Goal: Task Accomplishment & Management: Manage account settings

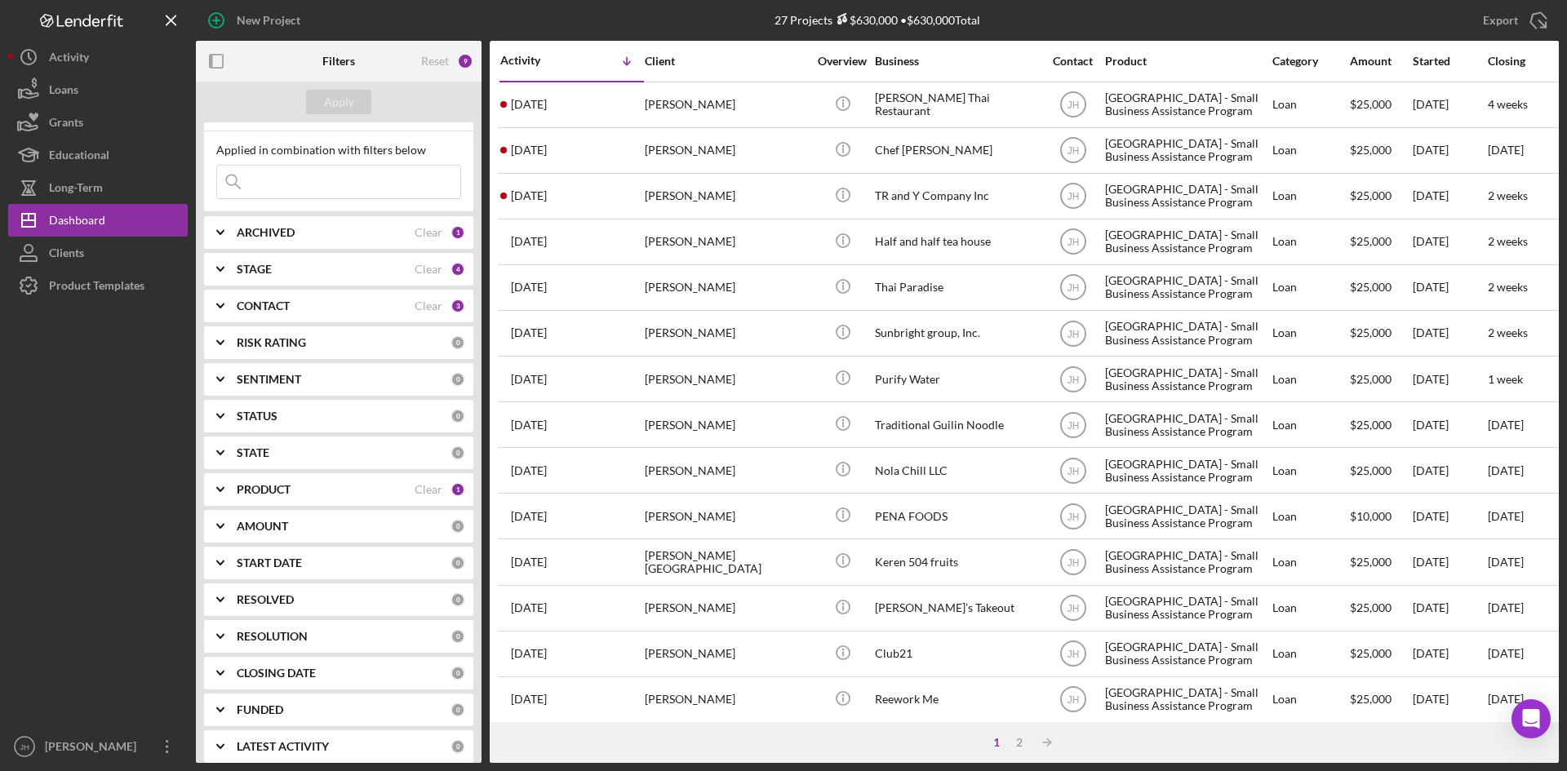
scroll to position [37, 0]
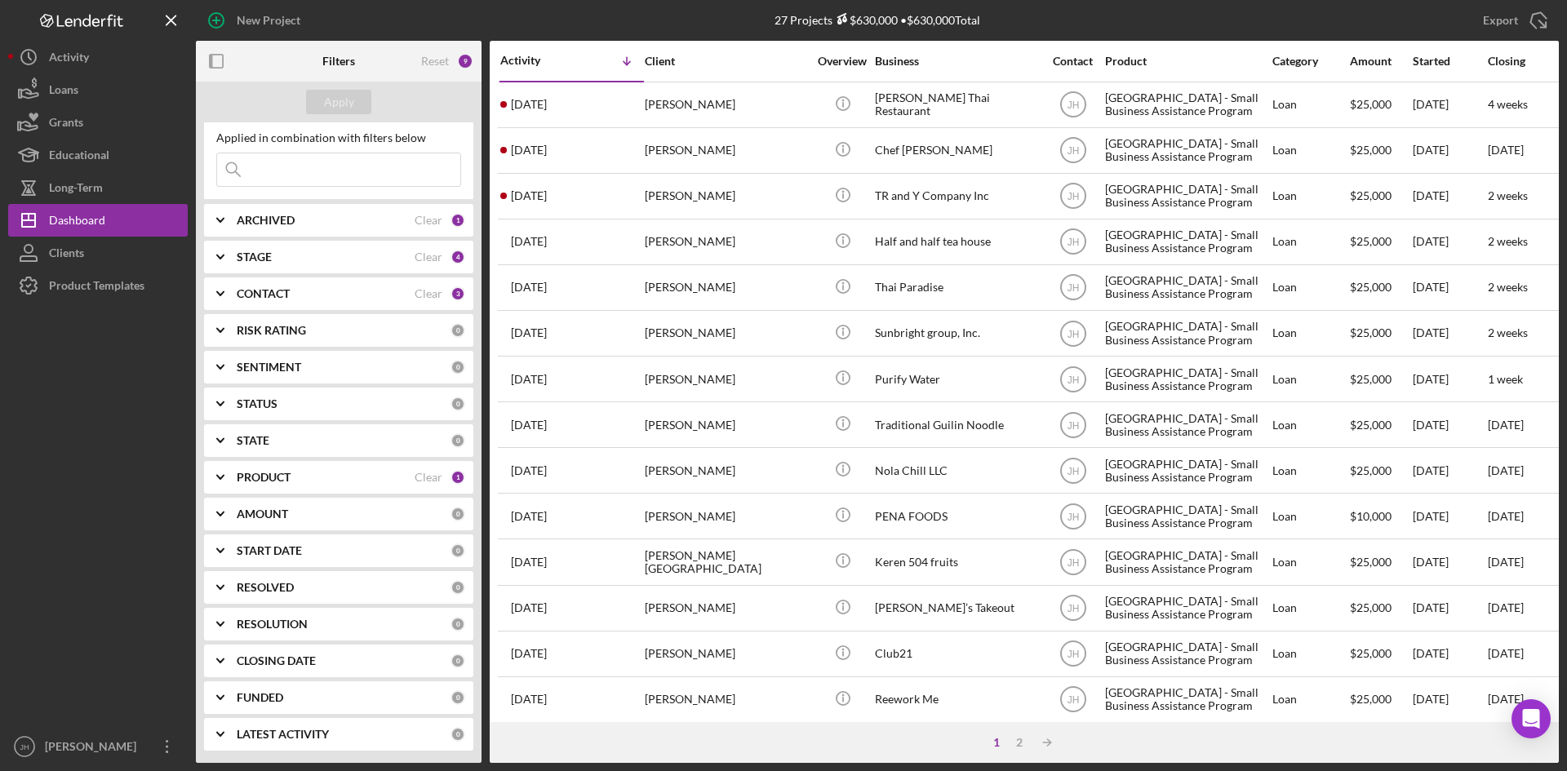
click at [271, 493] on div "PRODUCT Clear 1" at bounding box center [351, 477] width 229 height 33
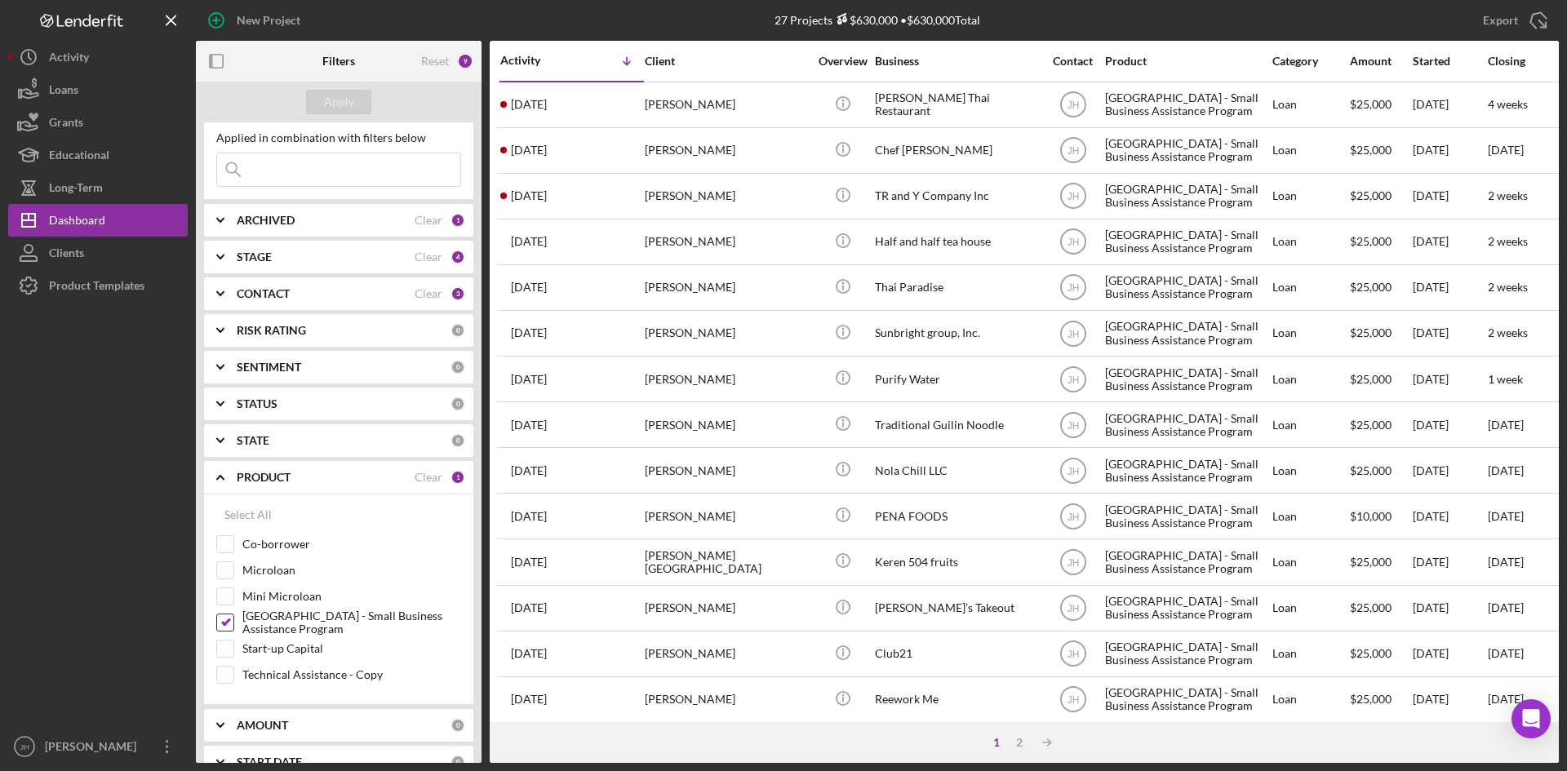
click at [263, 623] on label "[GEOGRAPHIC_DATA] - Small Business Assistance Program" at bounding box center [351, 623] width 219 height 16
click at [233, 623] on input "[GEOGRAPHIC_DATA] - Small Business Assistance Program" at bounding box center [225, 623] width 16 height 16
checkbox input "false"
click at [282, 592] on label "Mini Microloan" at bounding box center [351, 596] width 219 height 16
click at [233, 592] on input "Mini Microloan" at bounding box center [225, 596] width 16 height 16
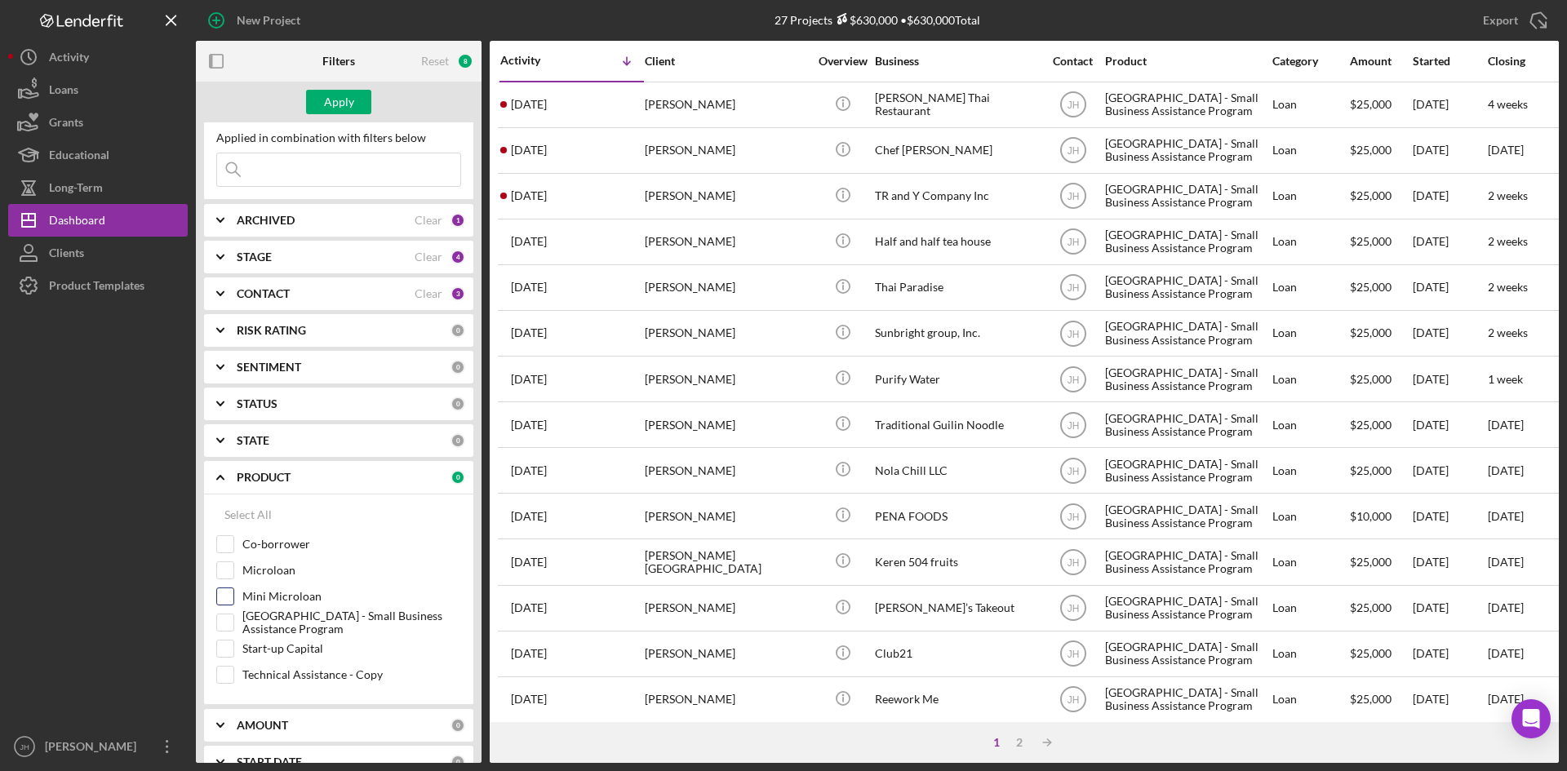
checkbox input "true"
click at [282, 575] on label "Microloan" at bounding box center [351, 570] width 219 height 16
click at [233, 575] on input "Microloan" at bounding box center [225, 570] width 16 height 16
checkbox input "true"
click at [287, 648] on label "Start-up Capital" at bounding box center [351, 649] width 219 height 16
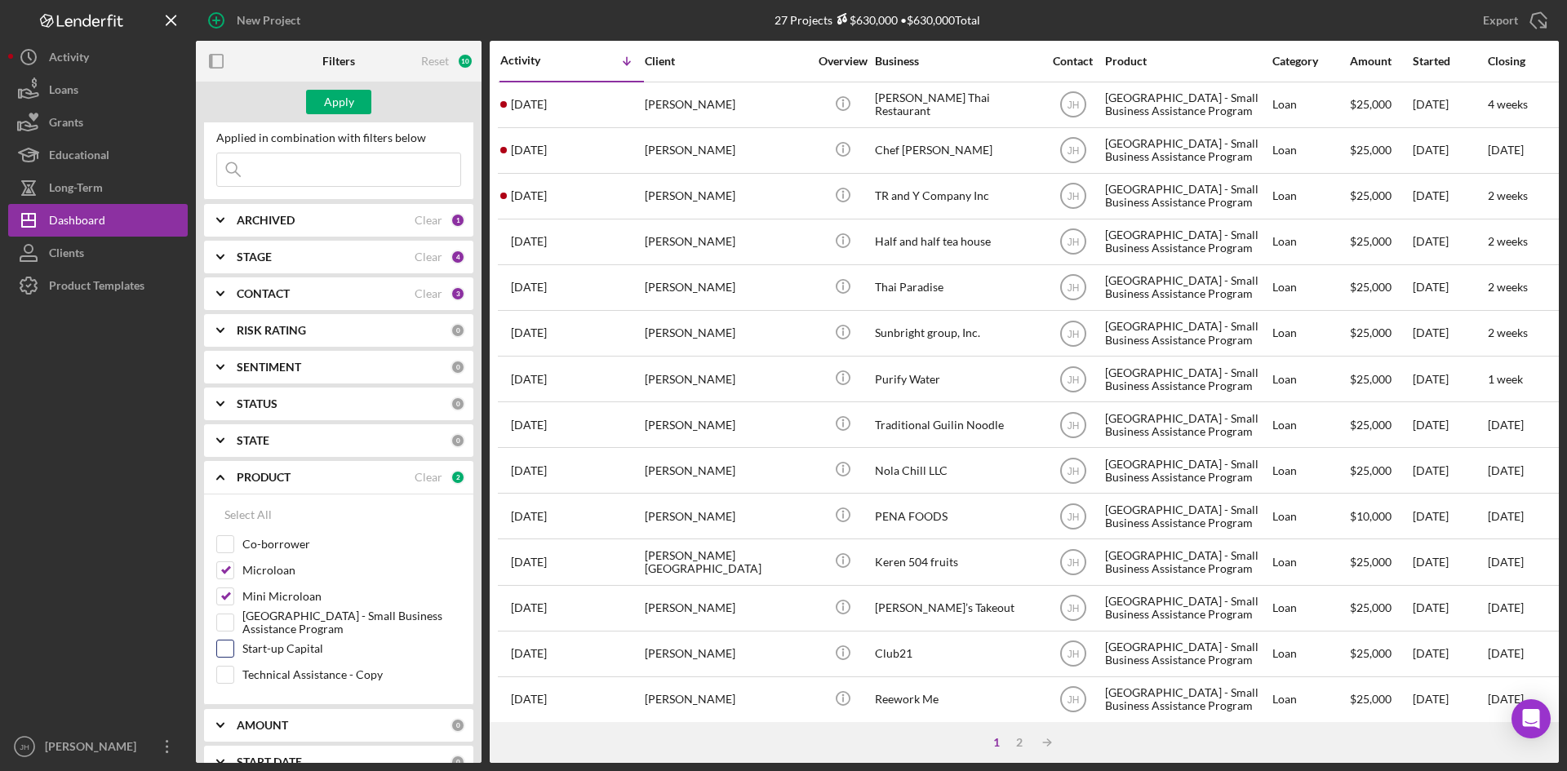
click at [233, 648] on input "Start-up Capital" at bounding box center [225, 649] width 16 height 16
checkbox input "true"
click at [353, 100] on button "Apply" at bounding box center [338, 102] width 65 height 24
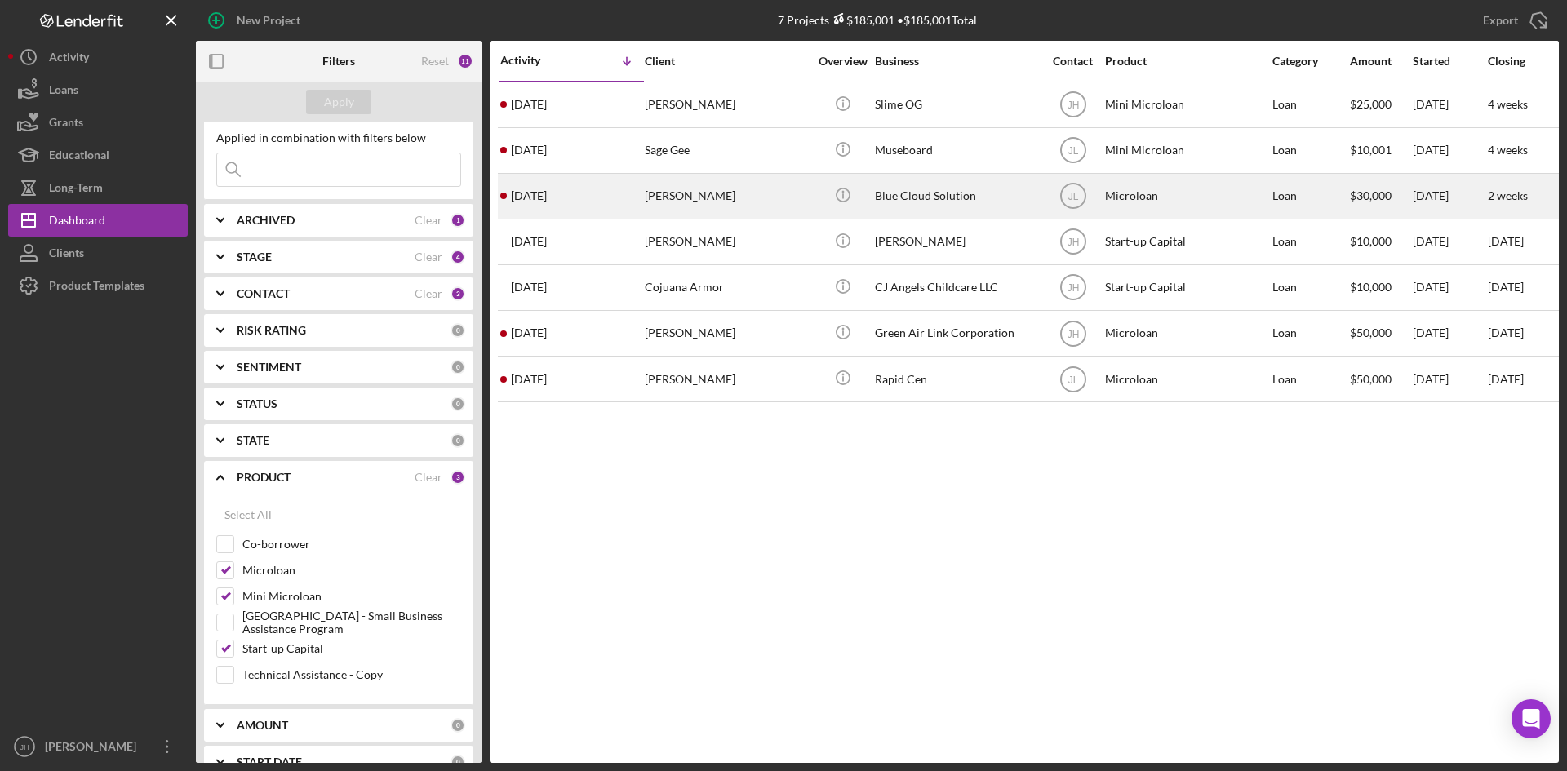
click at [649, 200] on div "[PERSON_NAME]" at bounding box center [726, 196] width 163 height 43
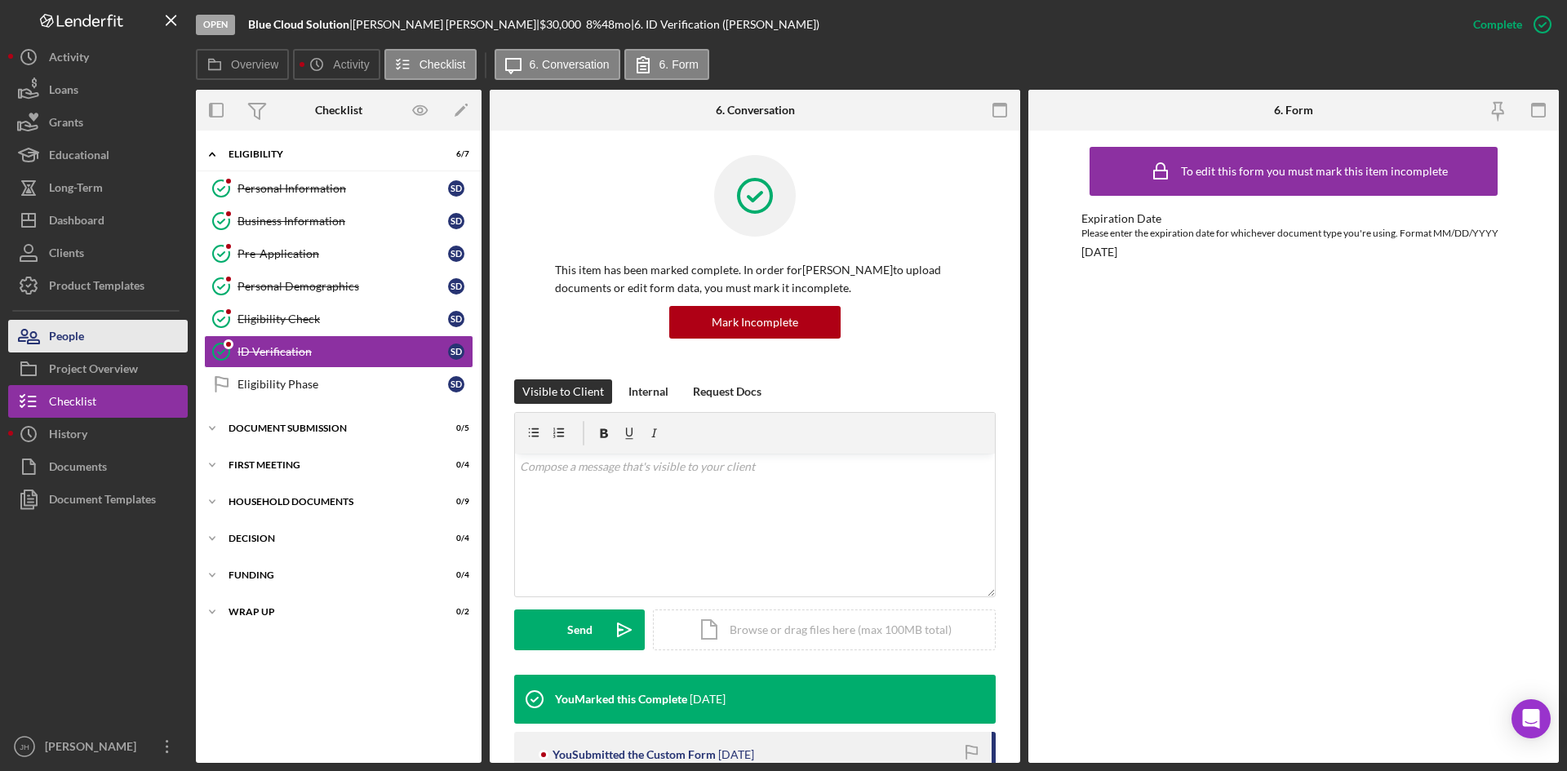
click at [73, 341] on div "People" at bounding box center [66, 338] width 35 height 37
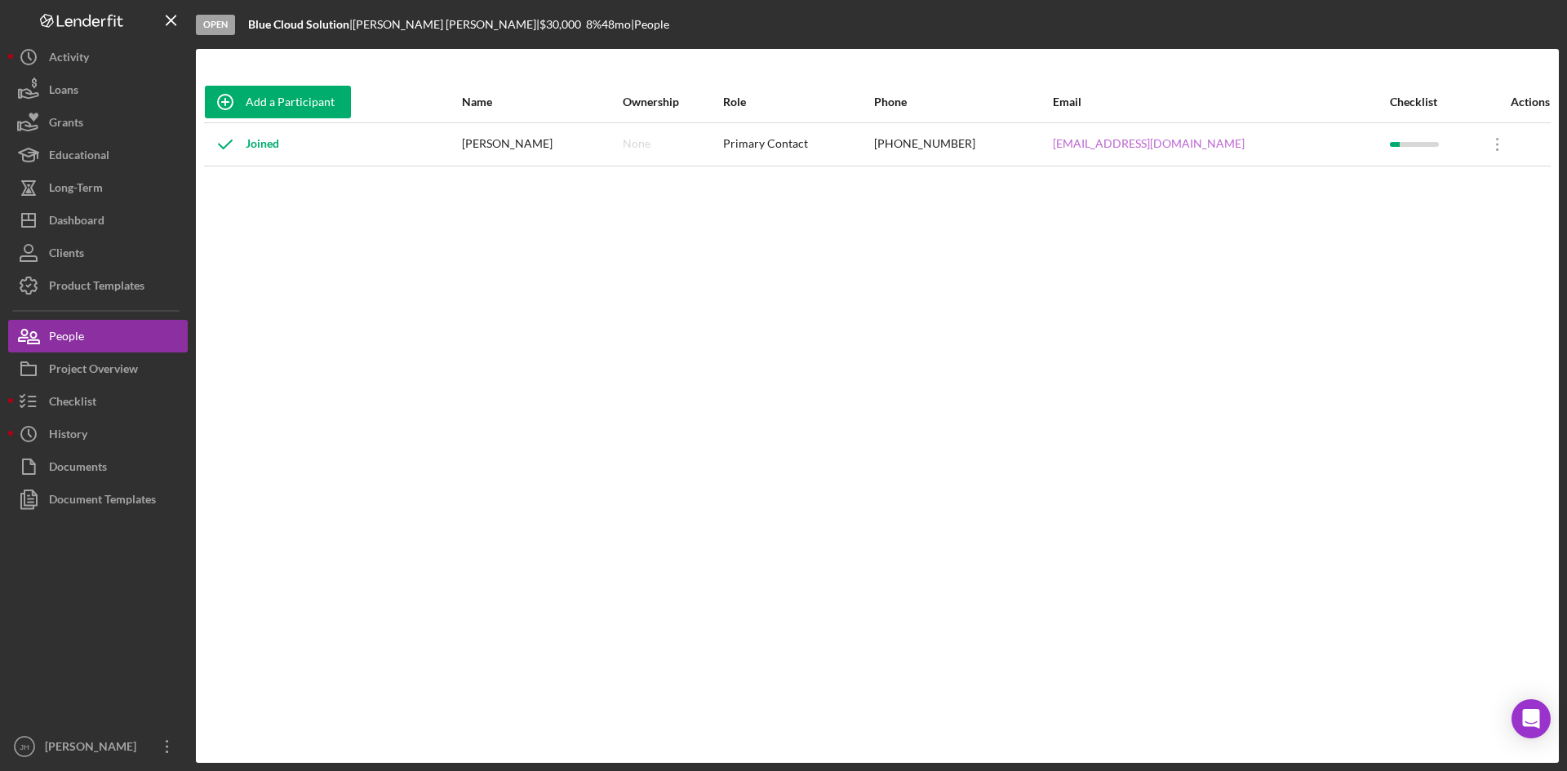
drag, startPoint x: 1292, startPoint y: 141, endPoint x: 1007, endPoint y: 150, distance: 285.0
click at [1053, 150] on div "[EMAIL_ADDRESS][DOMAIN_NAME]" at bounding box center [1220, 144] width 335 height 41
copy link "[EMAIL_ADDRESS][DOMAIN_NAME]"
click at [113, 414] on button "Checklist" at bounding box center [98, 401] width 180 height 33
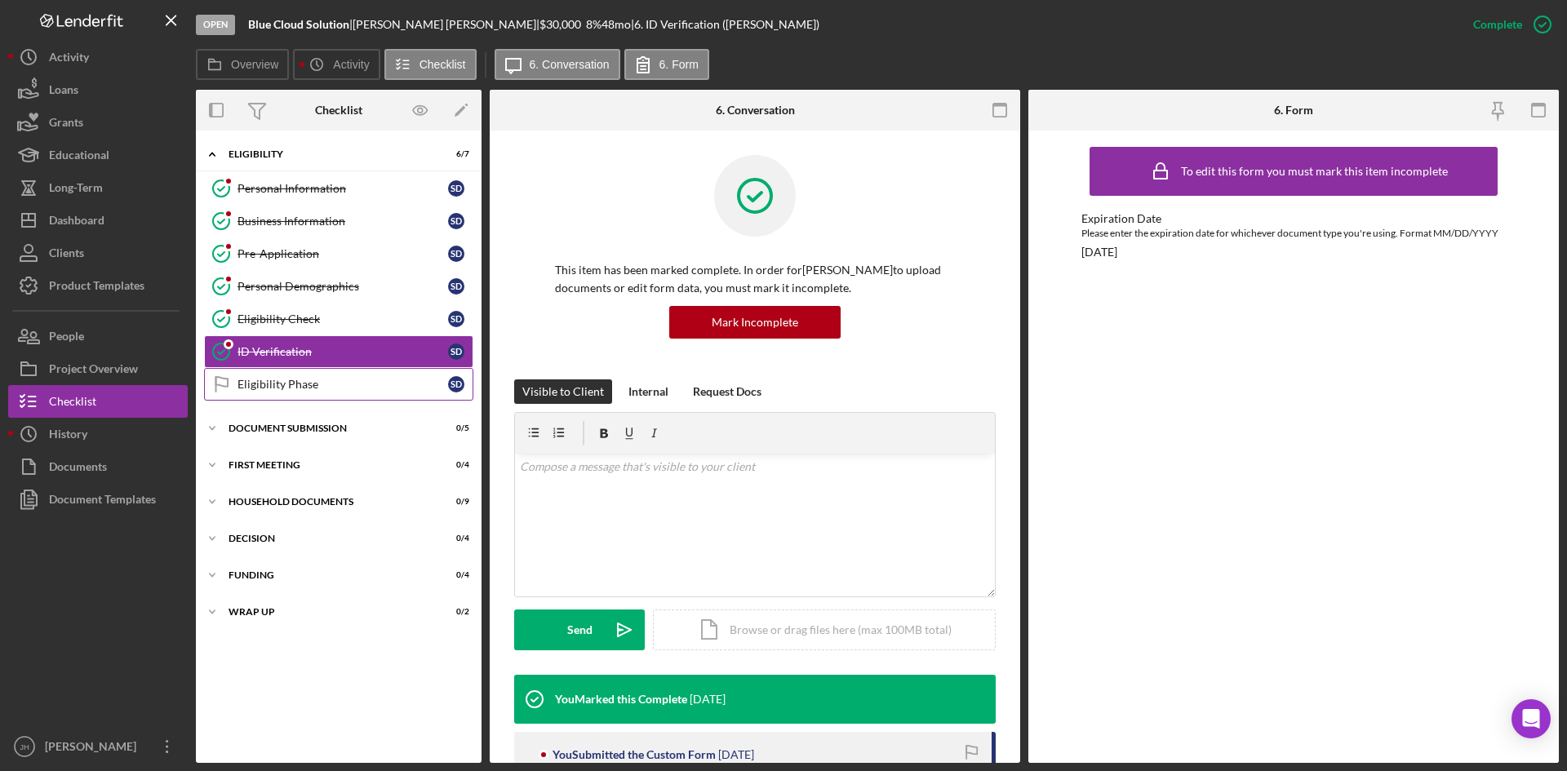
click at [357, 391] on div "Eligibility Phase" at bounding box center [342, 384] width 211 height 13
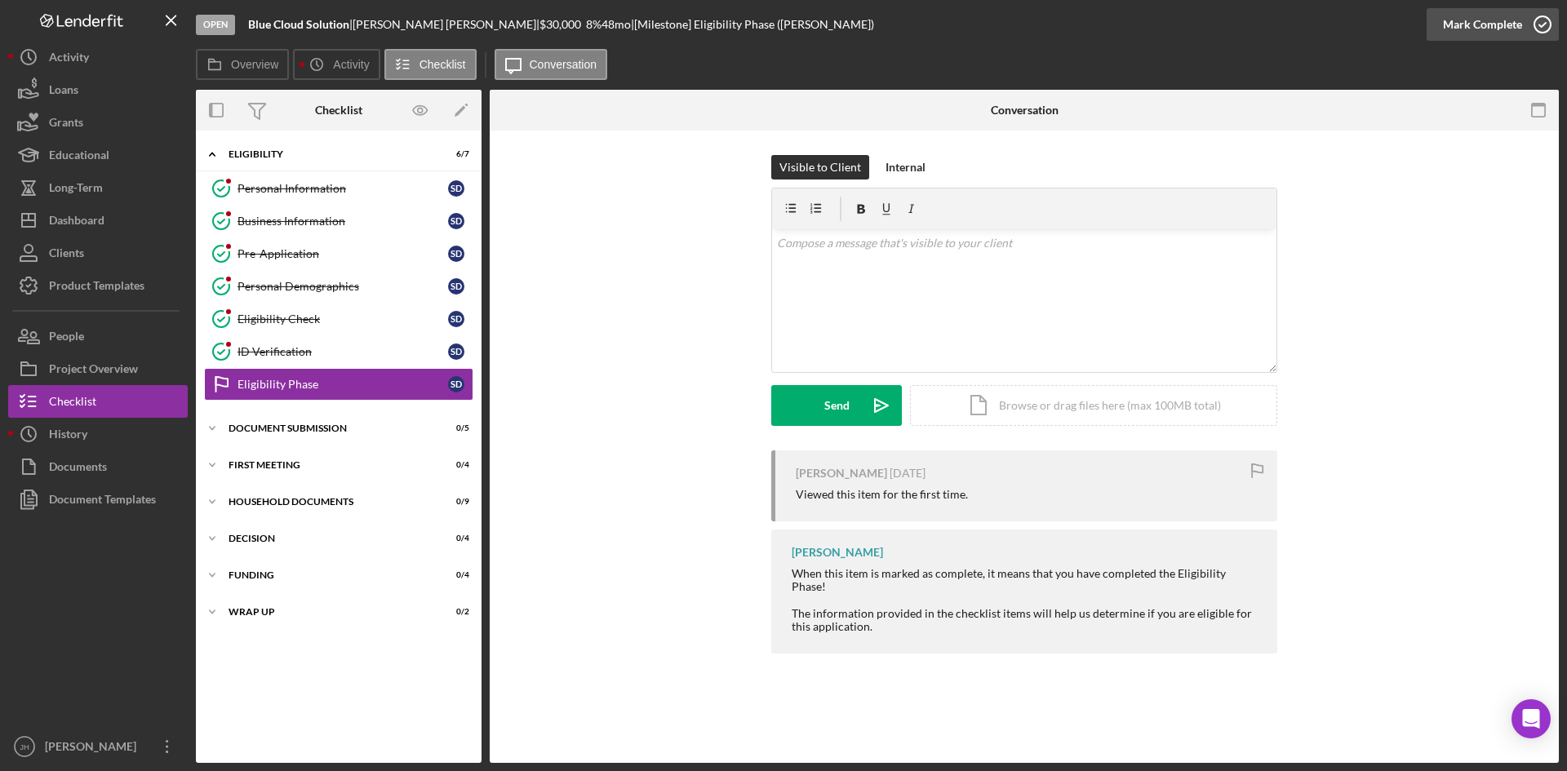
click at [1506, 28] on div "Mark Complete" at bounding box center [1482, 24] width 79 height 33
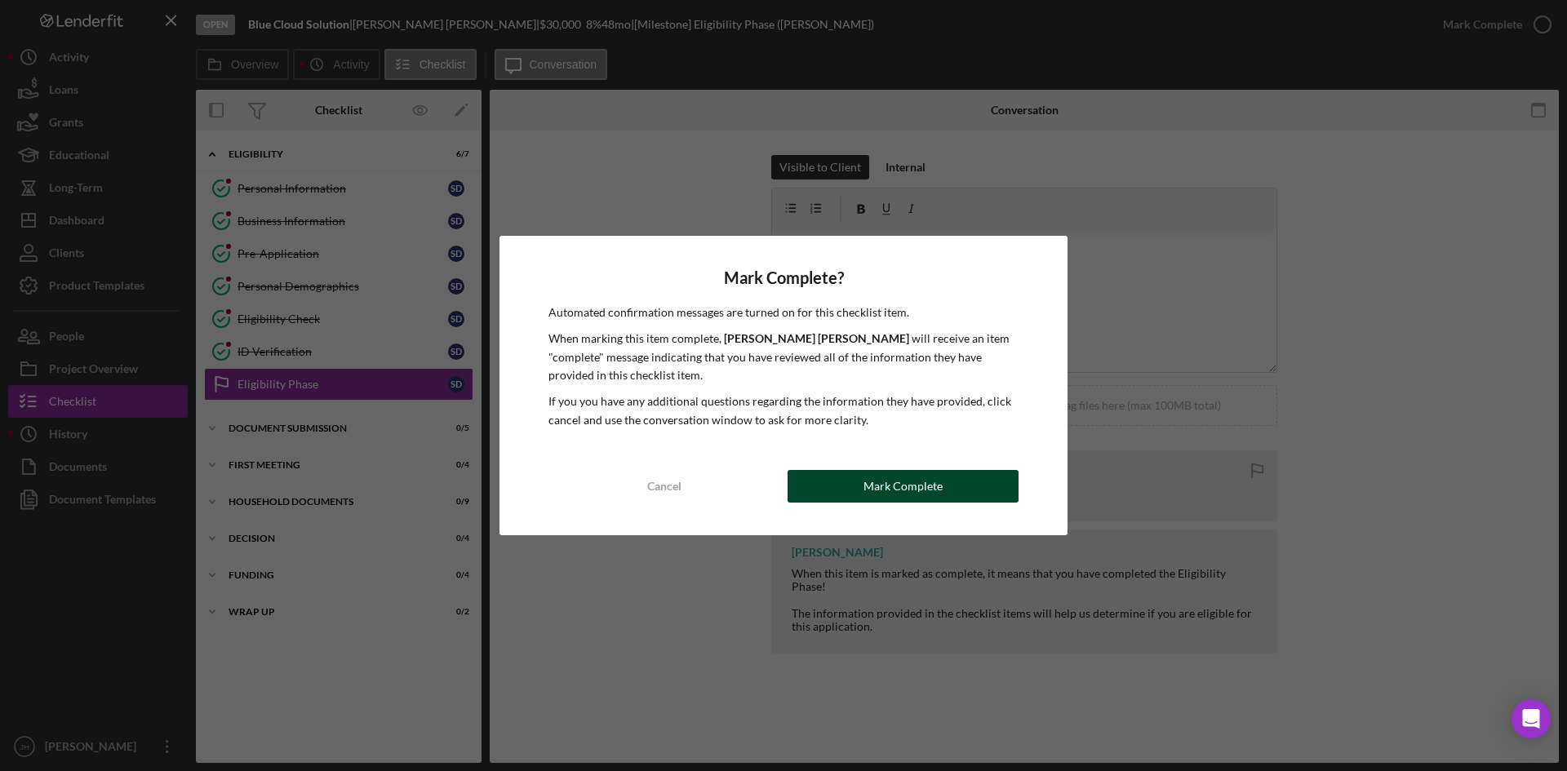
click at [919, 486] on div "Mark Complete" at bounding box center [902, 486] width 79 height 33
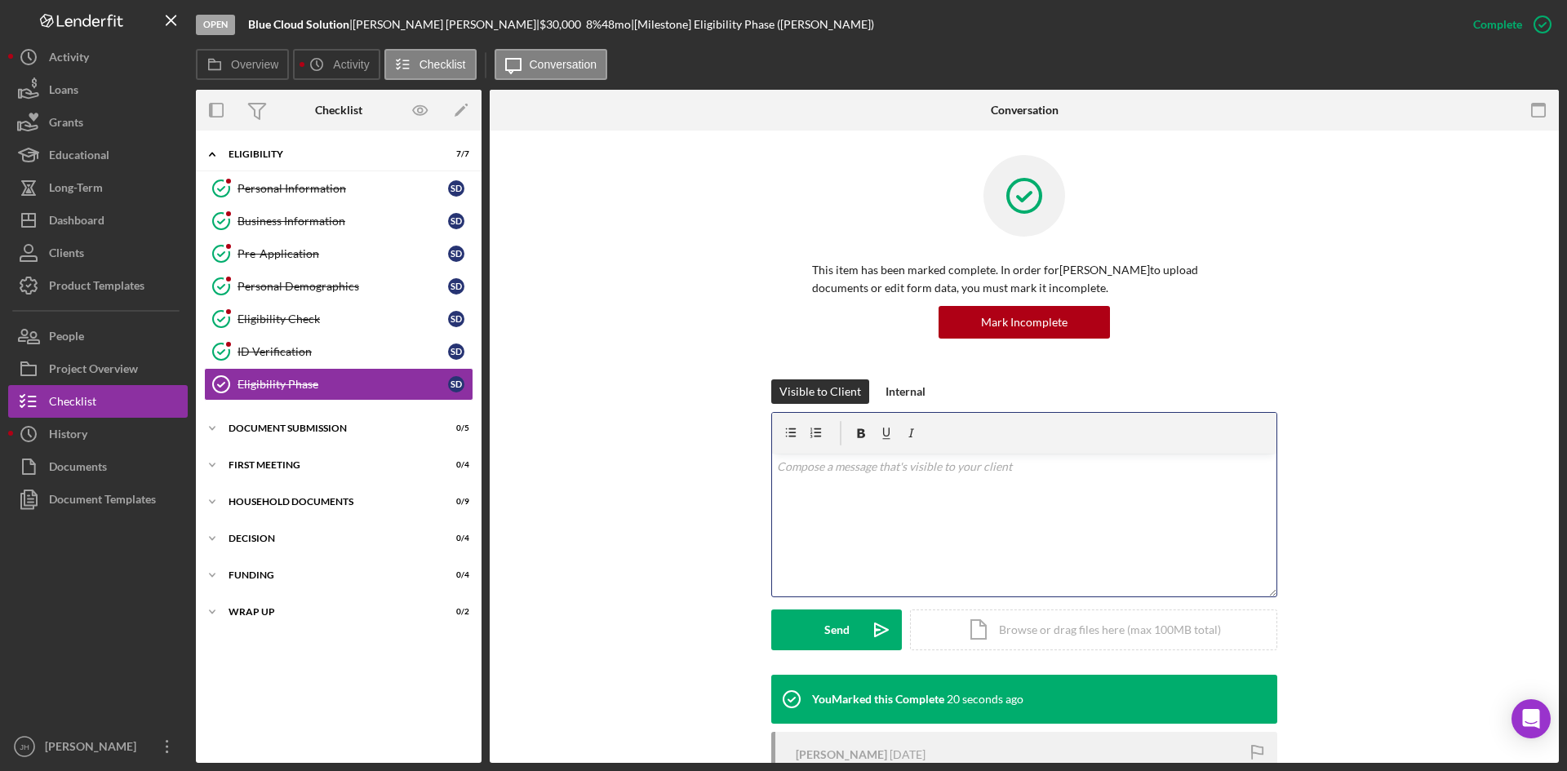
click at [919, 490] on div "v Color teal Color pink Remove color Add row above Add row below Add column bef…" at bounding box center [1024, 525] width 504 height 143
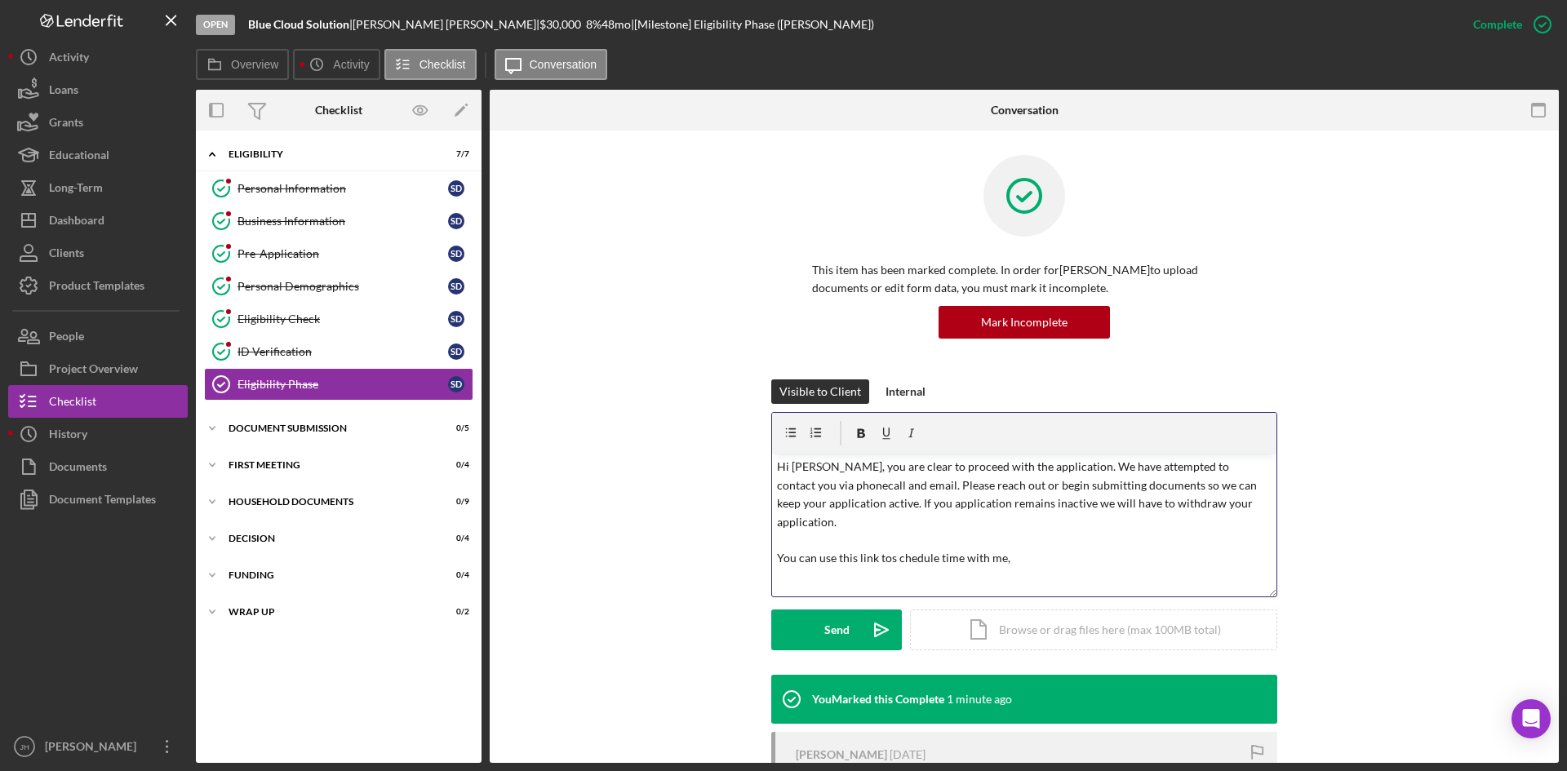
click at [780, 537] on p "Hi [PERSON_NAME], you are clear to proceed with the application. We have attemp…" at bounding box center [1024, 512] width 495 height 109
click at [902, 545] on p "Hi [PERSON_NAME], you are clear to proceed with the application. We have attemp…" at bounding box center [1024, 512] width 495 height 109
copy span "v Color teal Color pink Remove color Add row above Add row below Add column bef…"
click at [836, 527] on p "Hi [PERSON_NAME], you are clear to proceed with the application. We have attemp…" at bounding box center [1024, 522] width 495 height 128
click at [837, 560] on p "If you have any questions, or if you’d like to meet so I can walk you through t…" at bounding box center [1024, 554] width 495 height 37
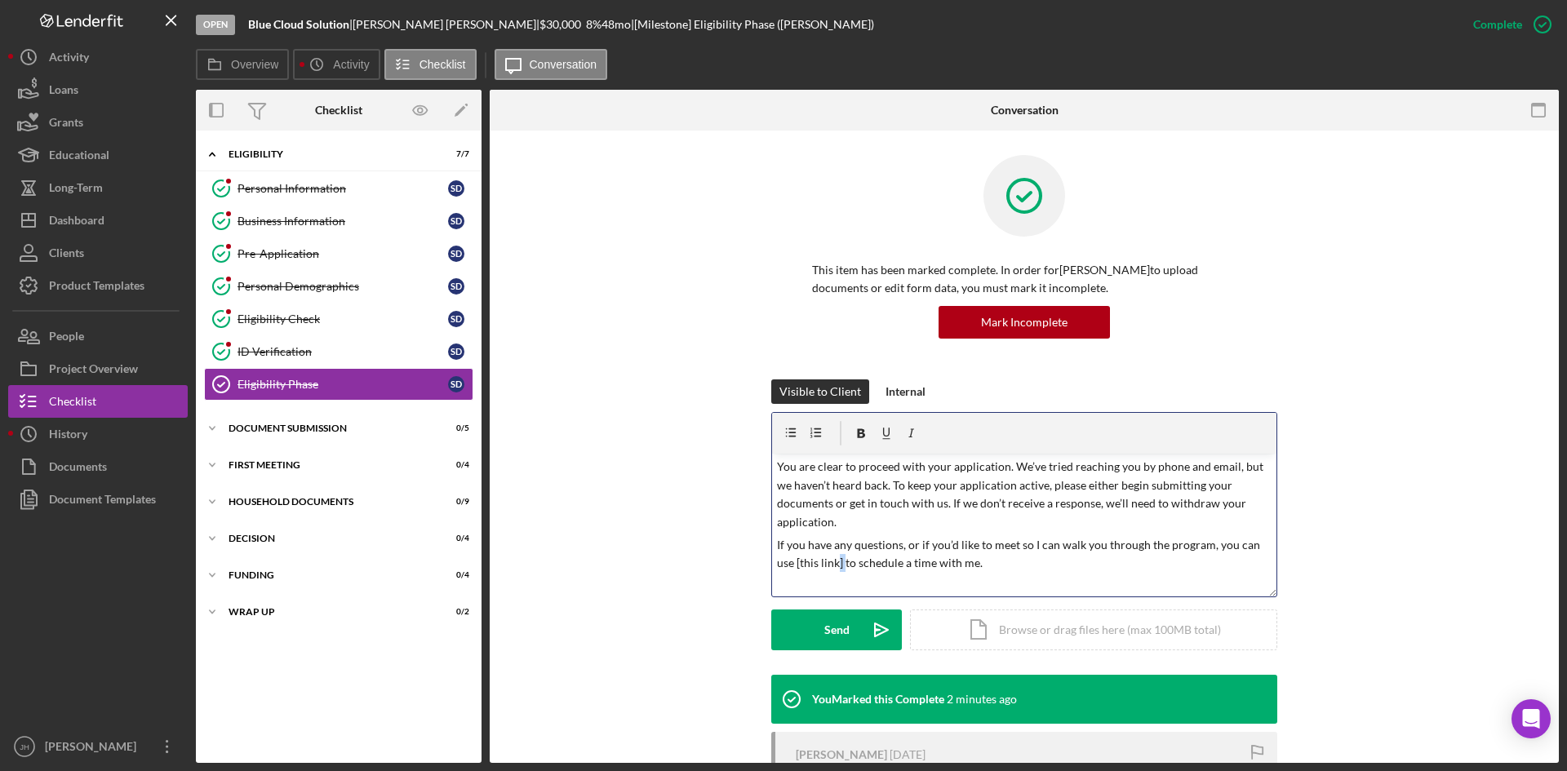
click at [837, 561] on p "If you have any questions, or if you’d like to meet so I can walk you through t…" at bounding box center [1024, 554] width 495 height 37
drag, startPoint x: 837, startPoint y: 561, endPoint x: 798, endPoint y: 564, distance: 39.3
click at [798, 564] on p "If you have any questions, or if you’d like to meet so I can walk you through t…" at bounding box center [1024, 554] width 495 height 37
click at [793, 563] on p "If you have any questions, or if you’d like to meet so I can walk you through t…" at bounding box center [1024, 554] width 495 height 37
click at [1169, 559] on p "If you have any questions, or if you’d like to meet so I can walk you through t…" at bounding box center [1024, 554] width 495 height 37
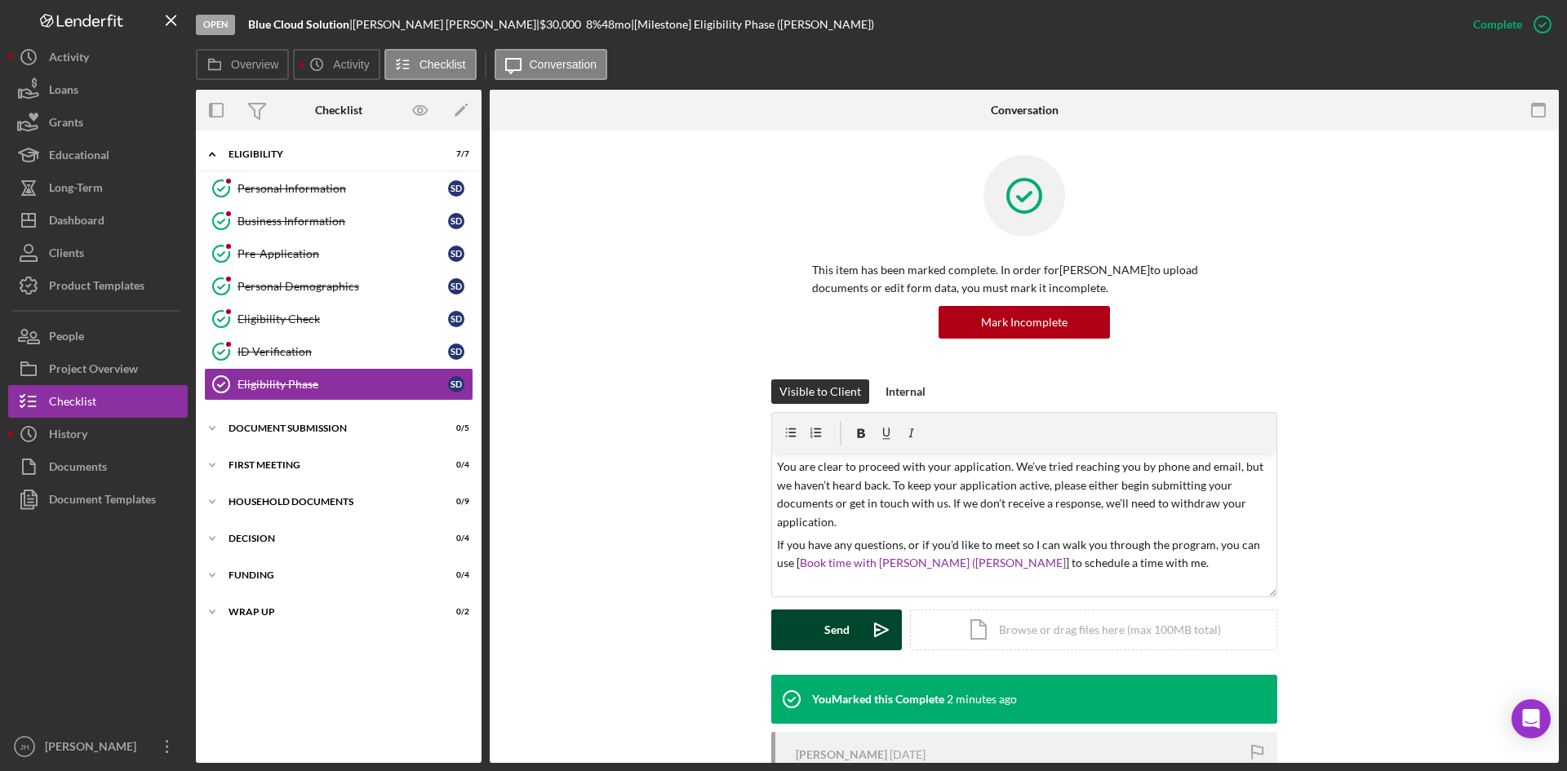
click at [794, 631] on button "Send Icon/icon-invite-send" at bounding box center [836, 630] width 131 height 41
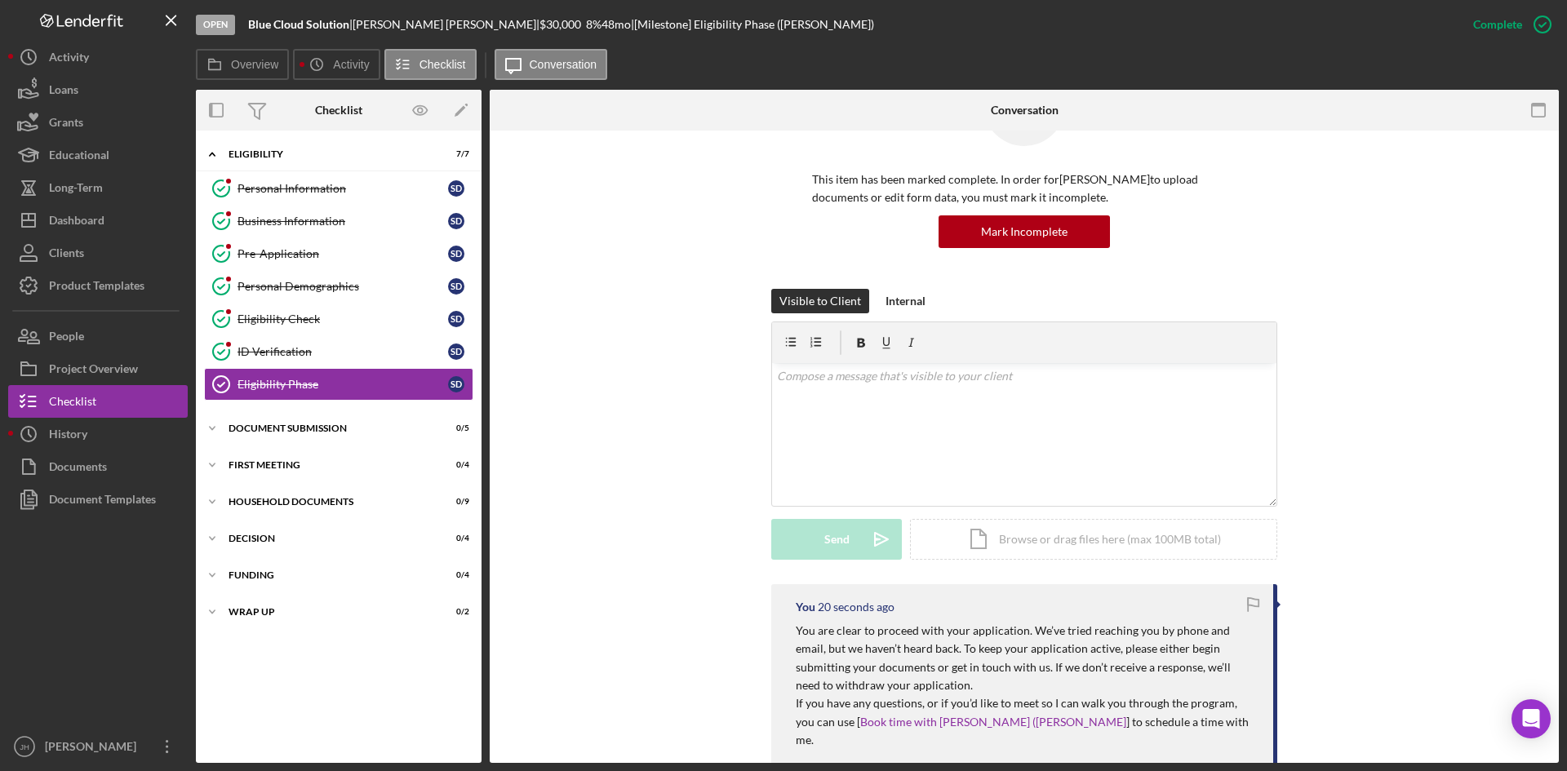
scroll to position [245, 0]
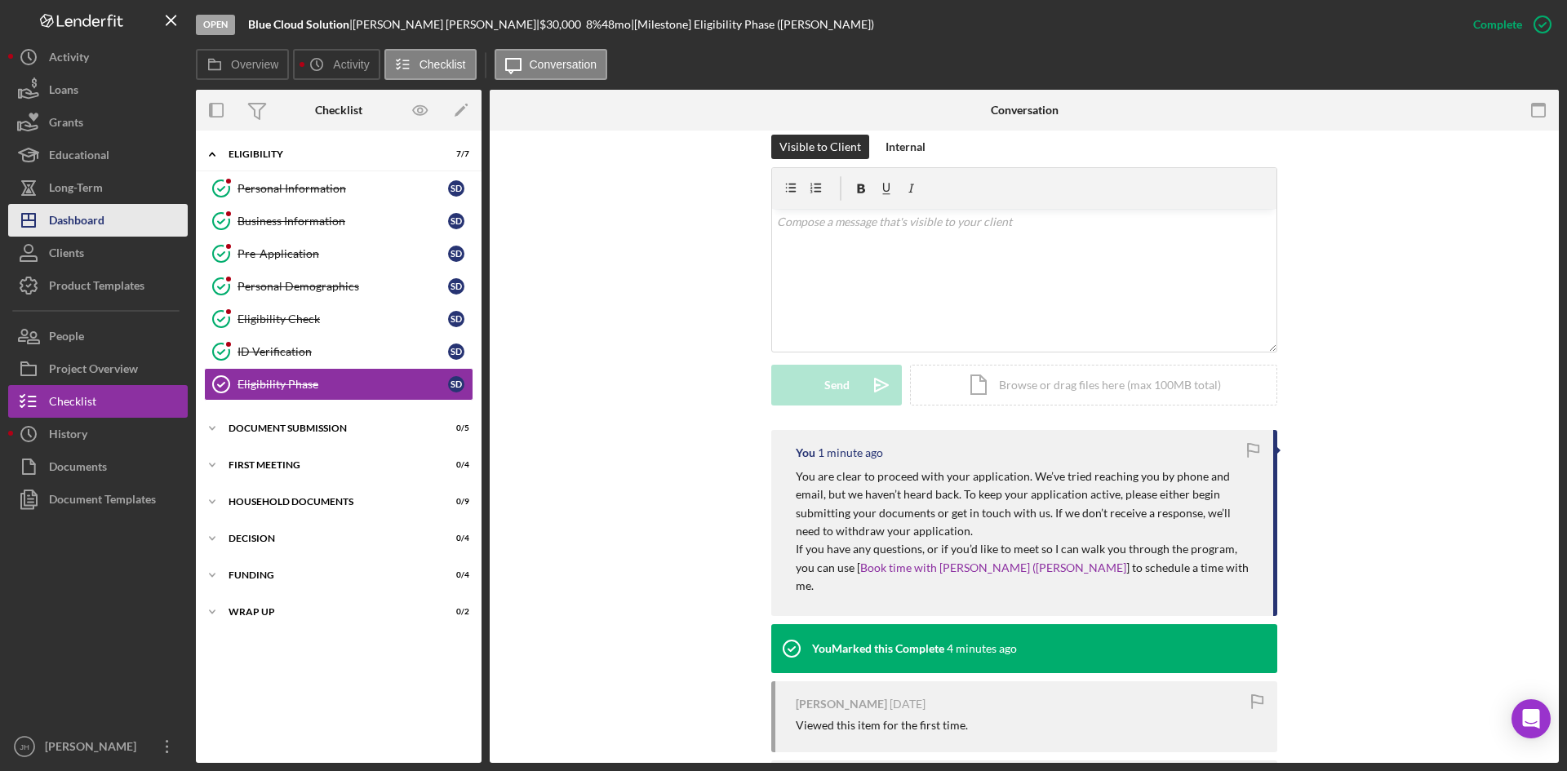
click at [131, 209] on button "Icon/Dashboard Dashboard" at bounding box center [98, 220] width 180 height 33
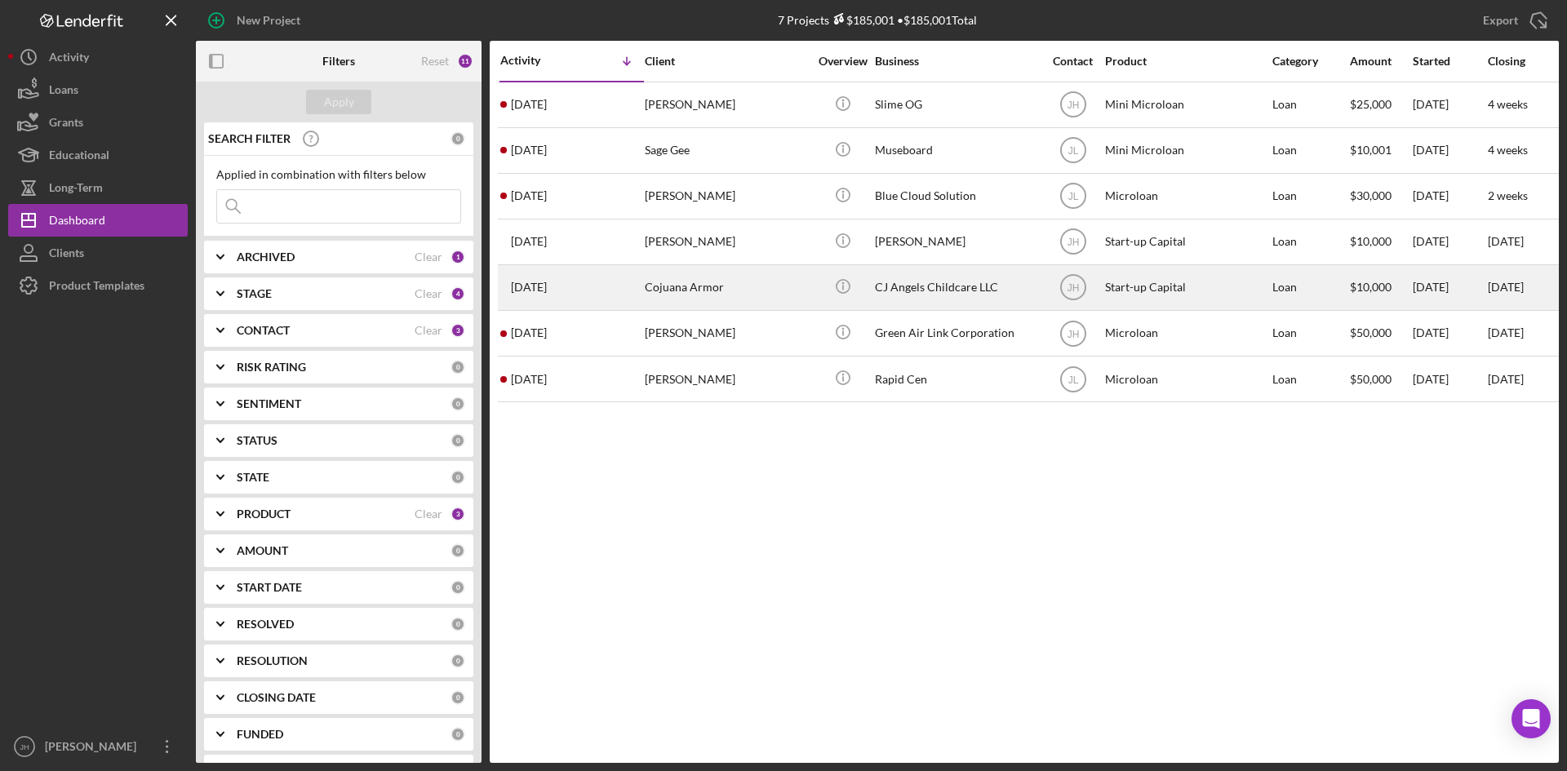
click at [779, 290] on div "Cojuana Armor" at bounding box center [726, 287] width 163 height 43
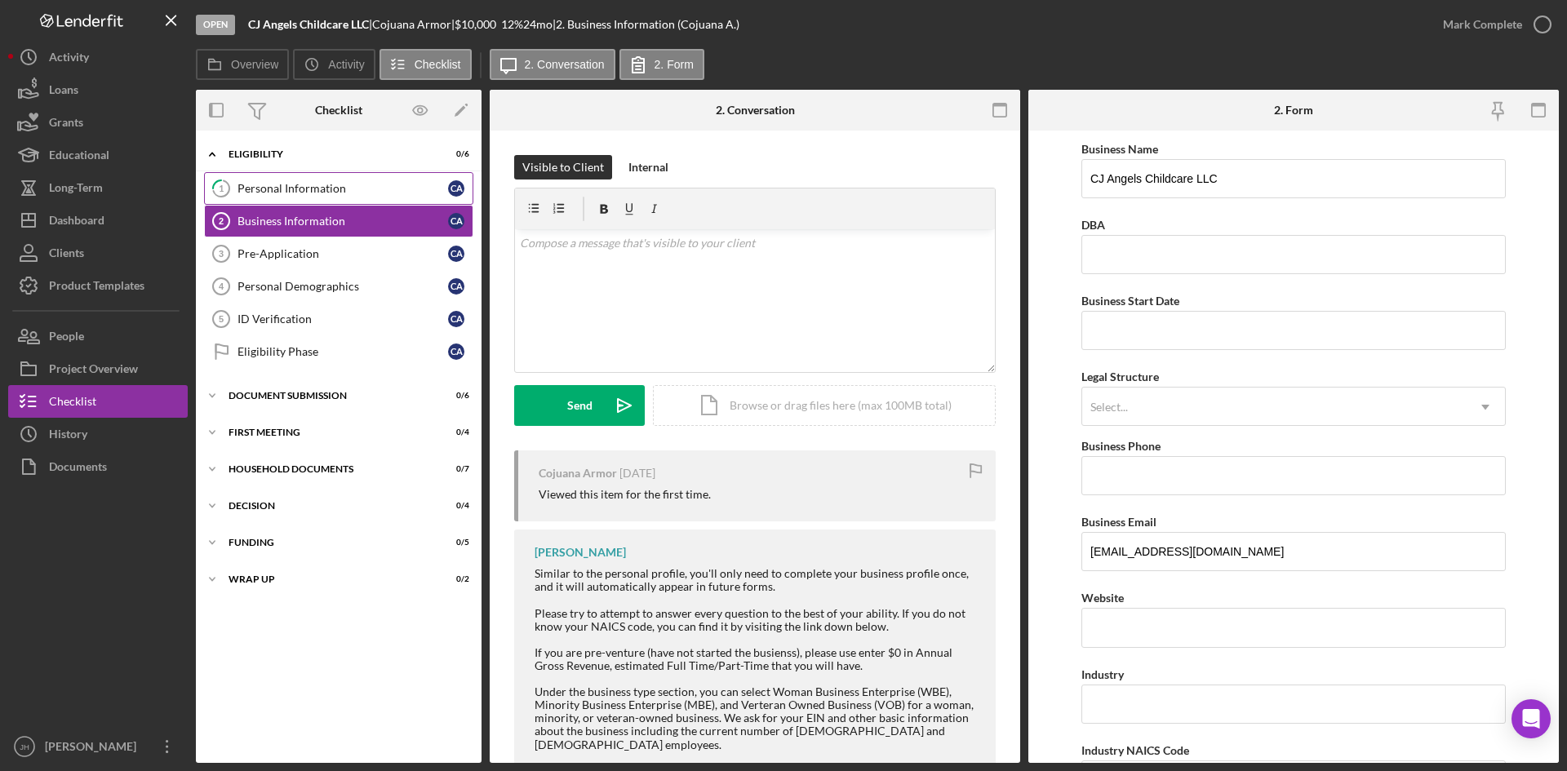
click at [311, 180] on link "1 Personal Information C A" at bounding box center [338, 188] width 269 height 33
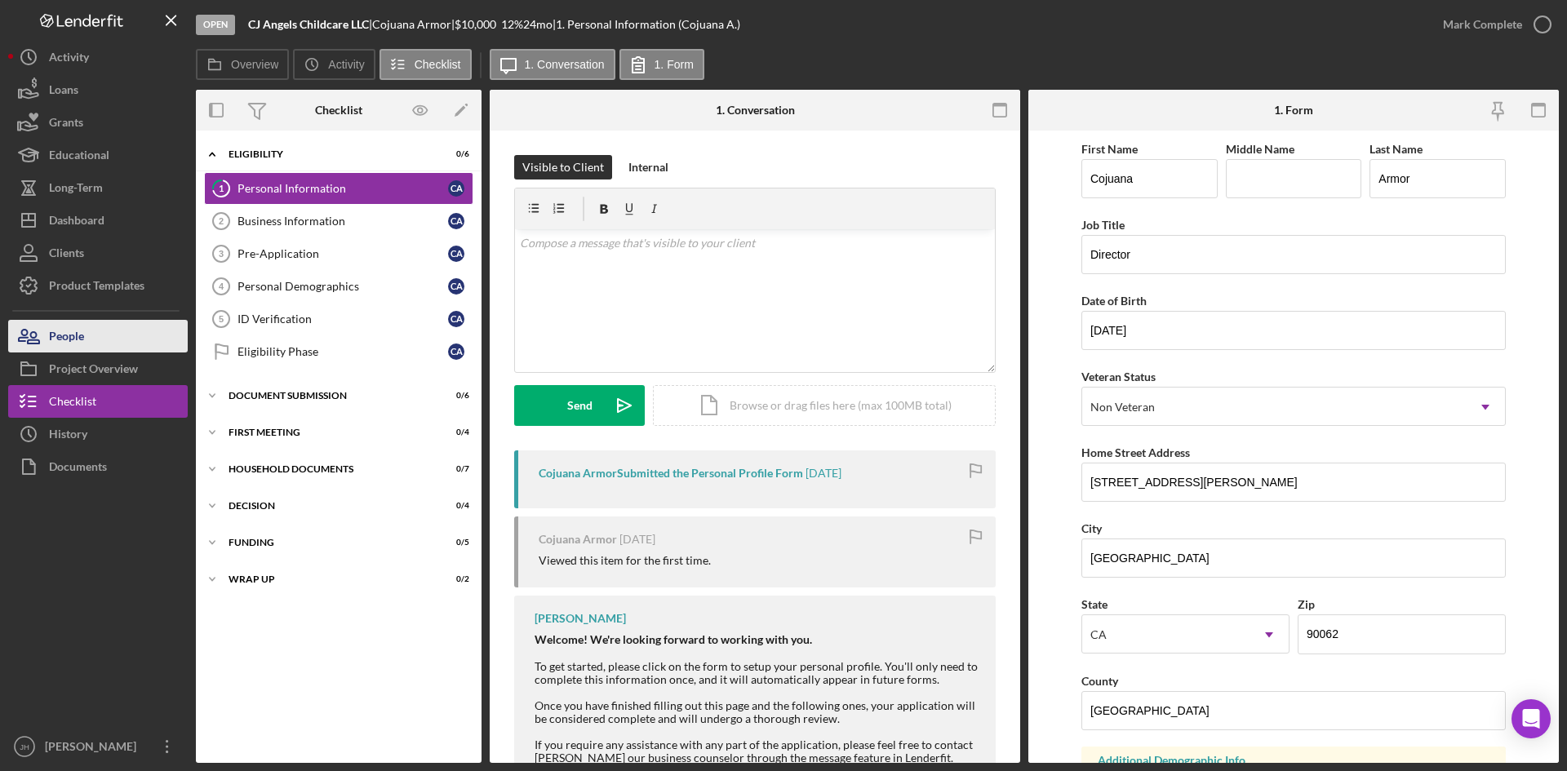
click at [96, 342] on button "People" at bounding box center [98, 336] width 180 height 33
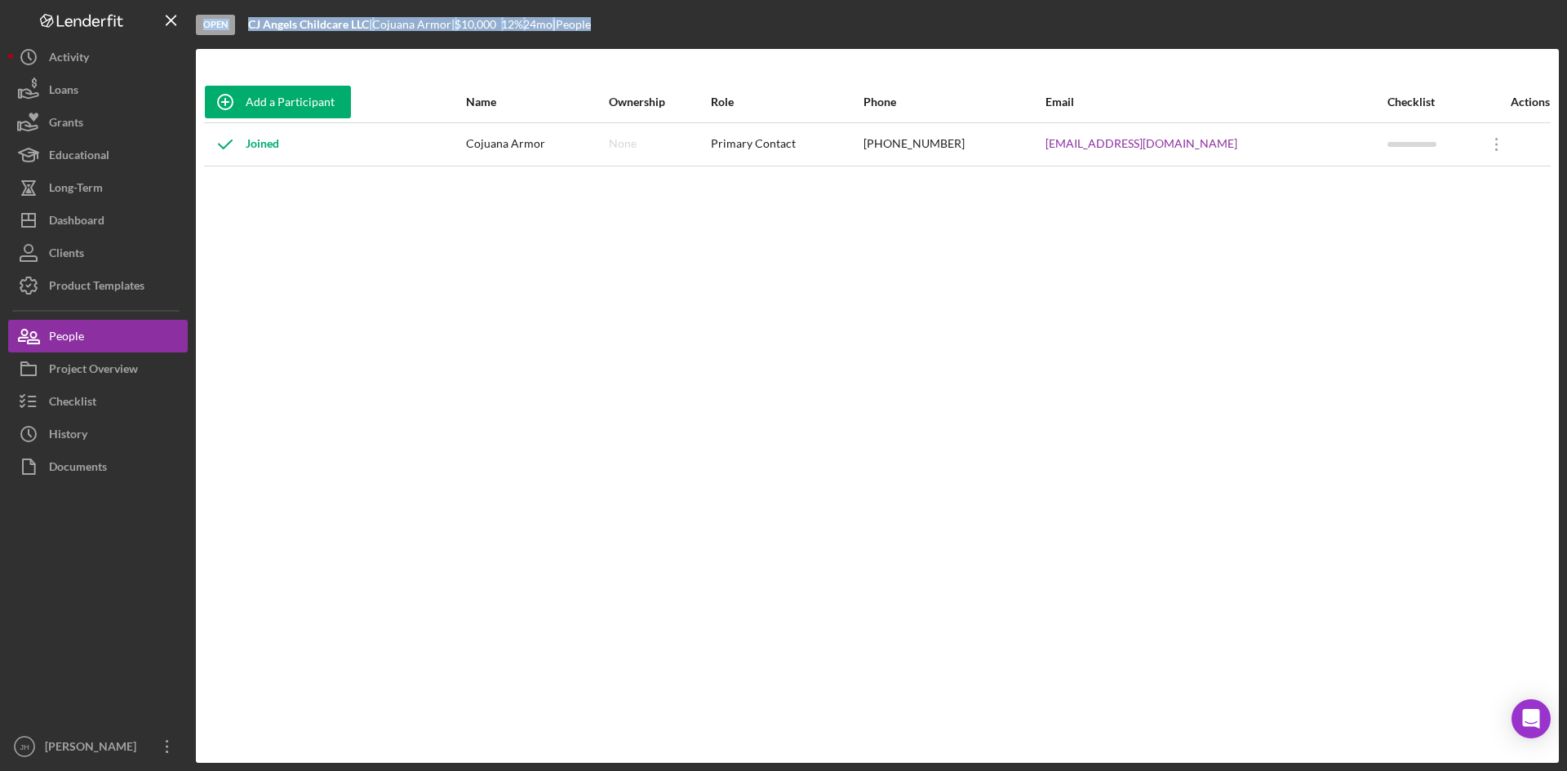
drag, startPoint x: 1264, startPoint y: 406, endPoint x: 198, endPoint y: 33, distance: 1129.2
click at [198, 33] on div "Open CJ Angels Childcare LLC | Cojuana Armor | $10,000 $10,000 12 % 24 mo | Peo…" at bounding box center [877, 381] width 1363 height 763
click at [325, 287] on div "Add a Participant Name Ownership Role Phone Email Checklist Actions Joined Coju…" at bounding box center [877, 406] width 1363 height 649
drag, startPoint x: 1510, startPoint y: 465, endPoint x: 242, endPoint y: 27, distance: 1341.0
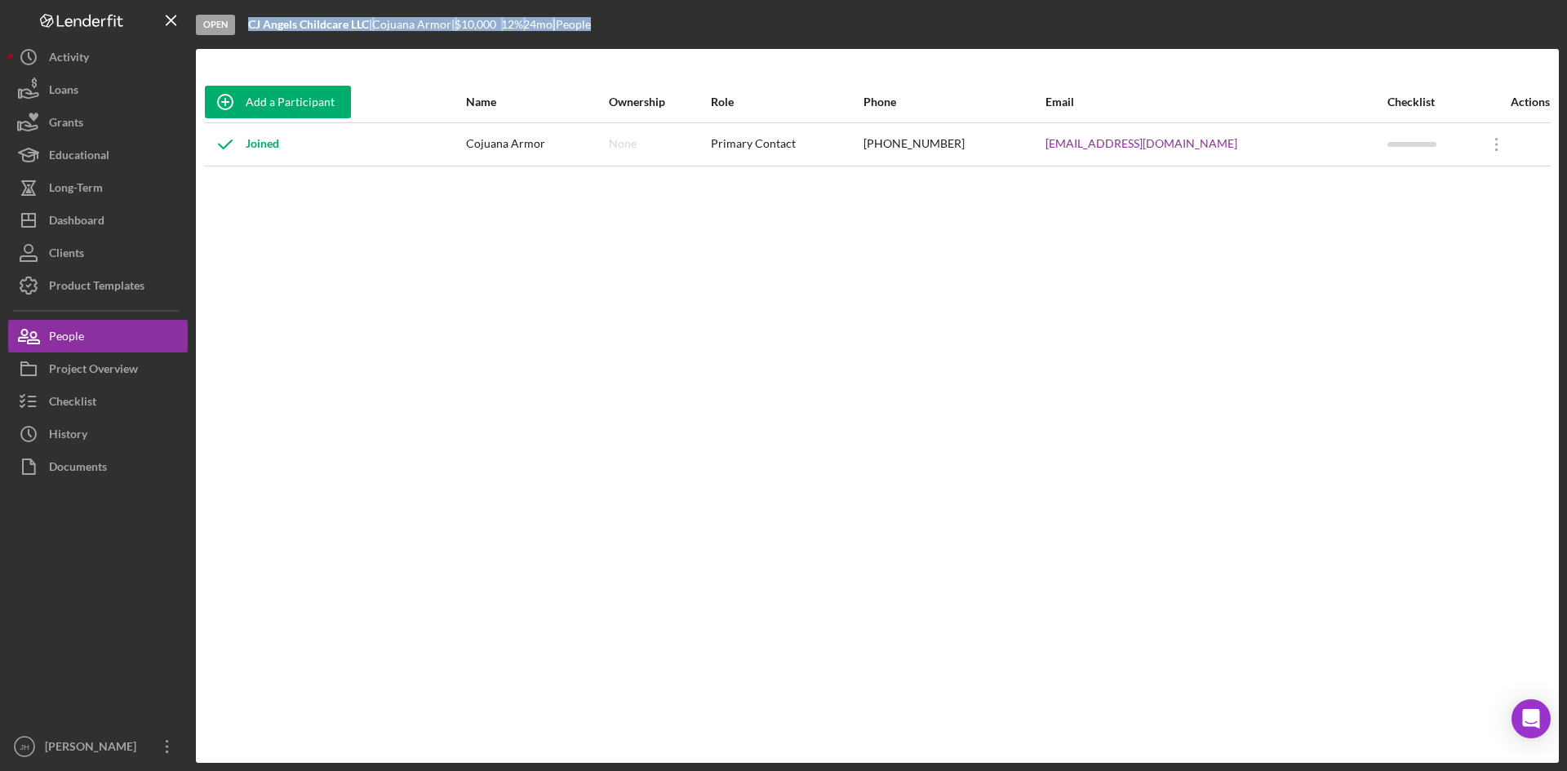
click at [242, 27] on div "Open CJ Angels Childcare LLC | Cojuana Armor | $10,000 $10,000 12 % 24 mo | Peo…" at bounding box center [877, 381] width 1363 height 763
click at [452, 290] on div "Add a Participant Name Ownership Role Phone Email Checklist Actions Joined Coju…" at bounding box center [877, 406] width 1363 height 649
drag, startPoint x: 1505, startPoint y: 437, endPoint x: 291, endPoint y: 49, distance: 1274.7
click at [297, 47] on div "Open CJ Angels Childcare LLC | Cojuana Armor | $10,000 $10,000 12 % 24 mo | Peo…" at bounding box center [877, 381] width 1363 height 763
click at [601, 584] on div "Add a Participant Name Ownership Role Phone Email Checklist Actions Joined Coju…" at bounding box center [877, 406] width 1363 height 649
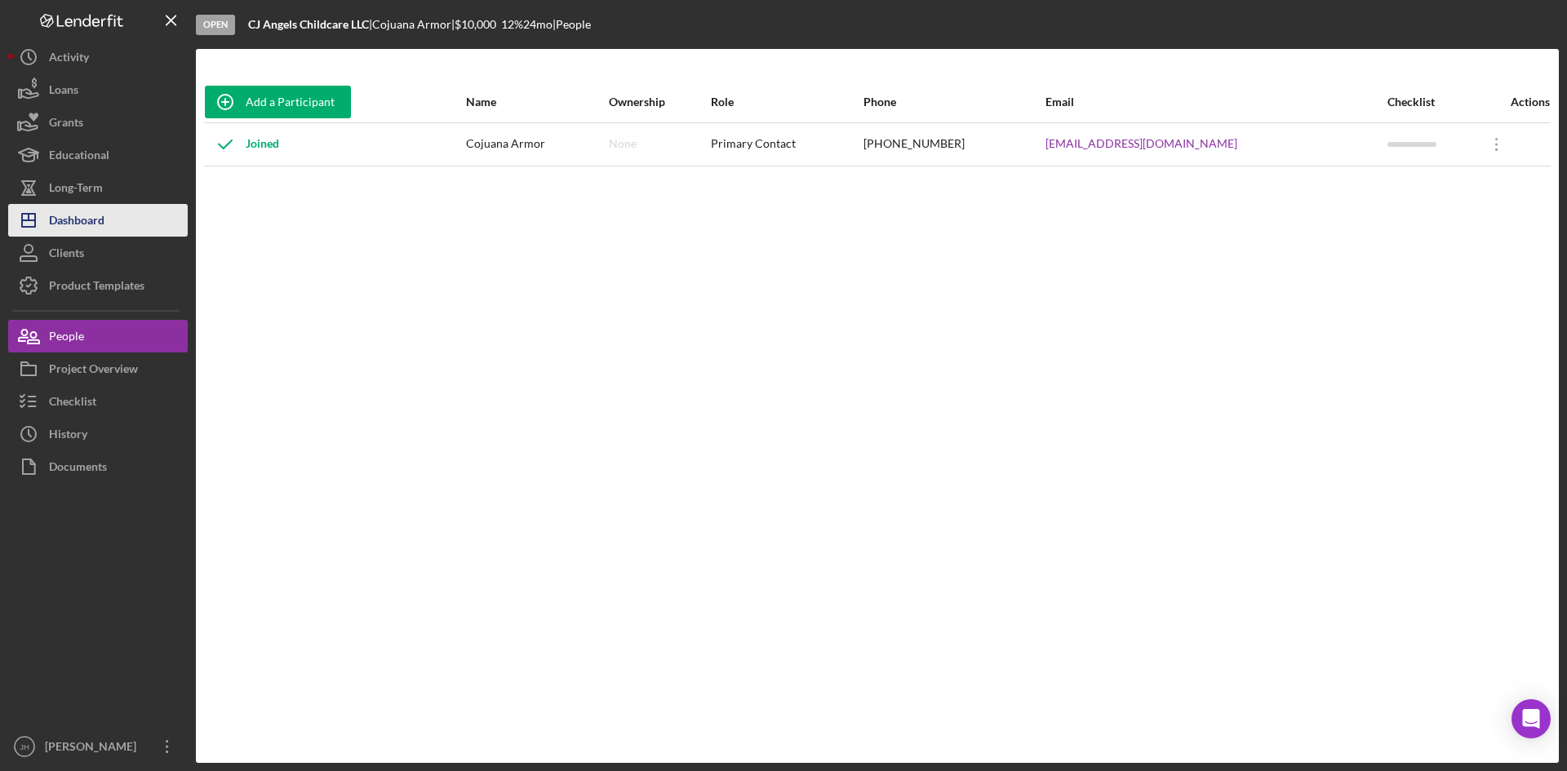
click at [118, 224] on button "Icon/Dashboard Dashboard" at bounding box center [98, 220] width 180 height 33
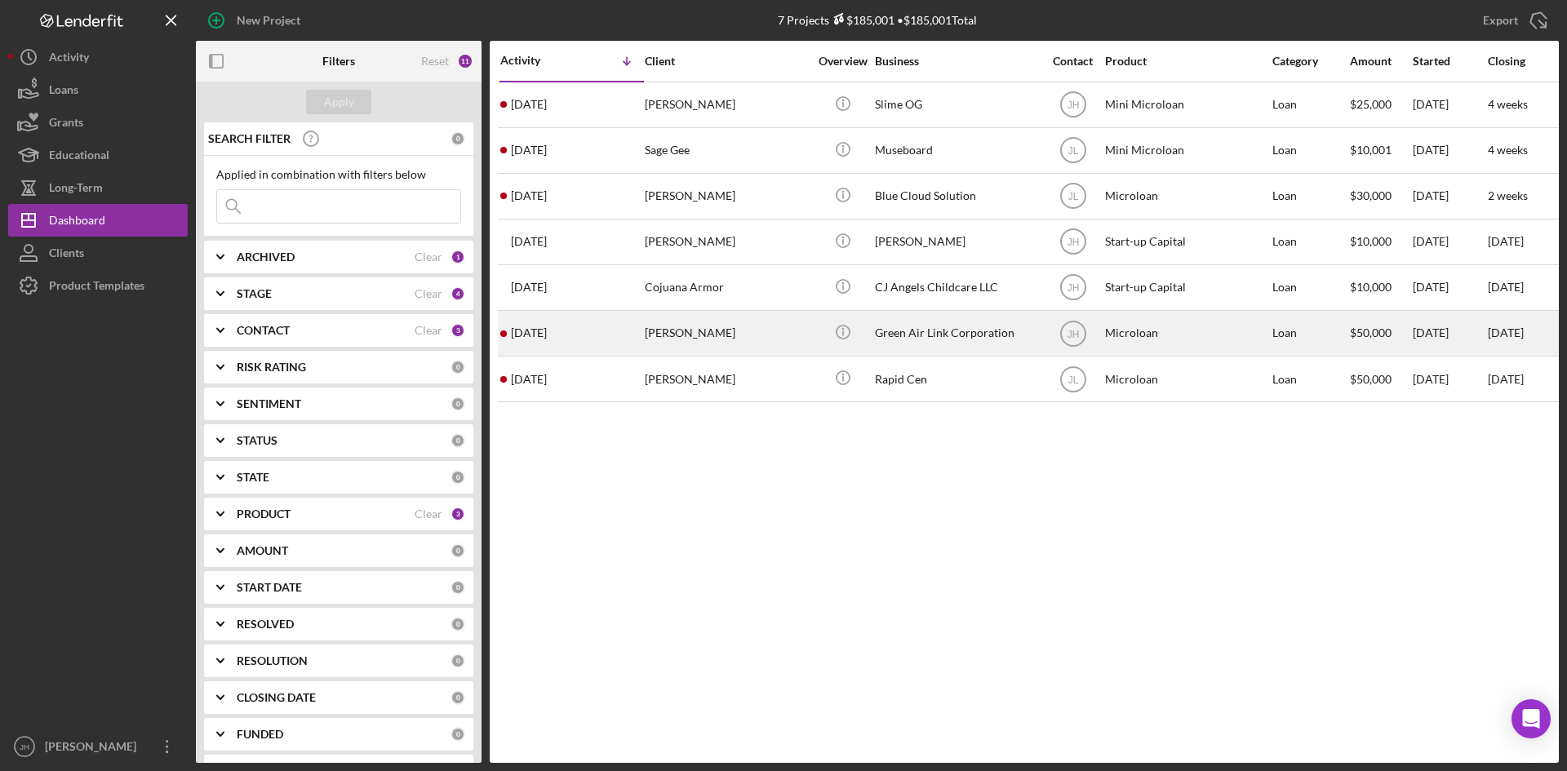
click at [786, 339] on div "[PERSON_NAME]" at bounding box center [726, 333] width 163 height 43
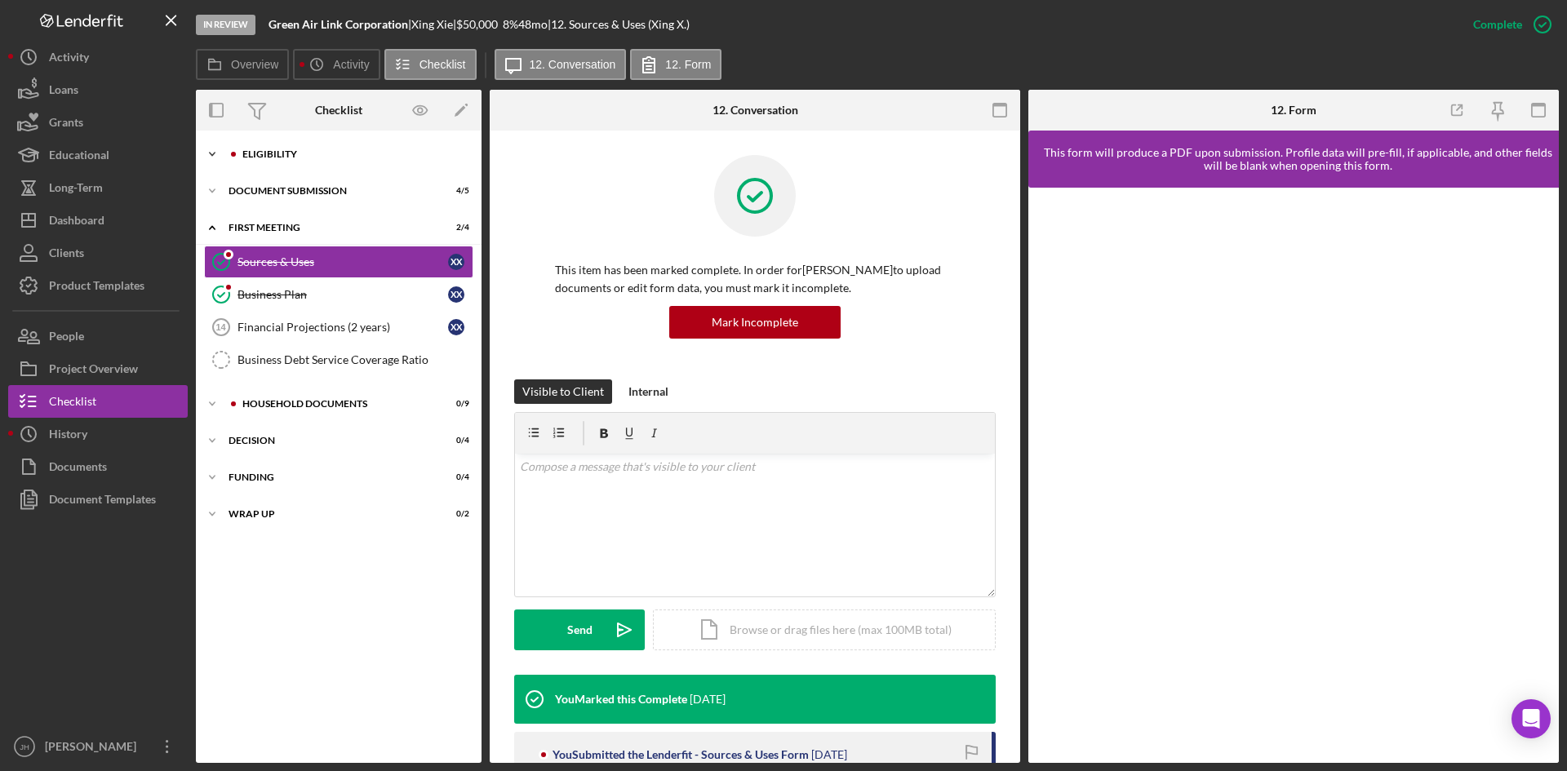
click at [305, 164] on div "Icon/Expander Eligibility 7 / 7" at bounding box center [339, 154] width 286 height 33
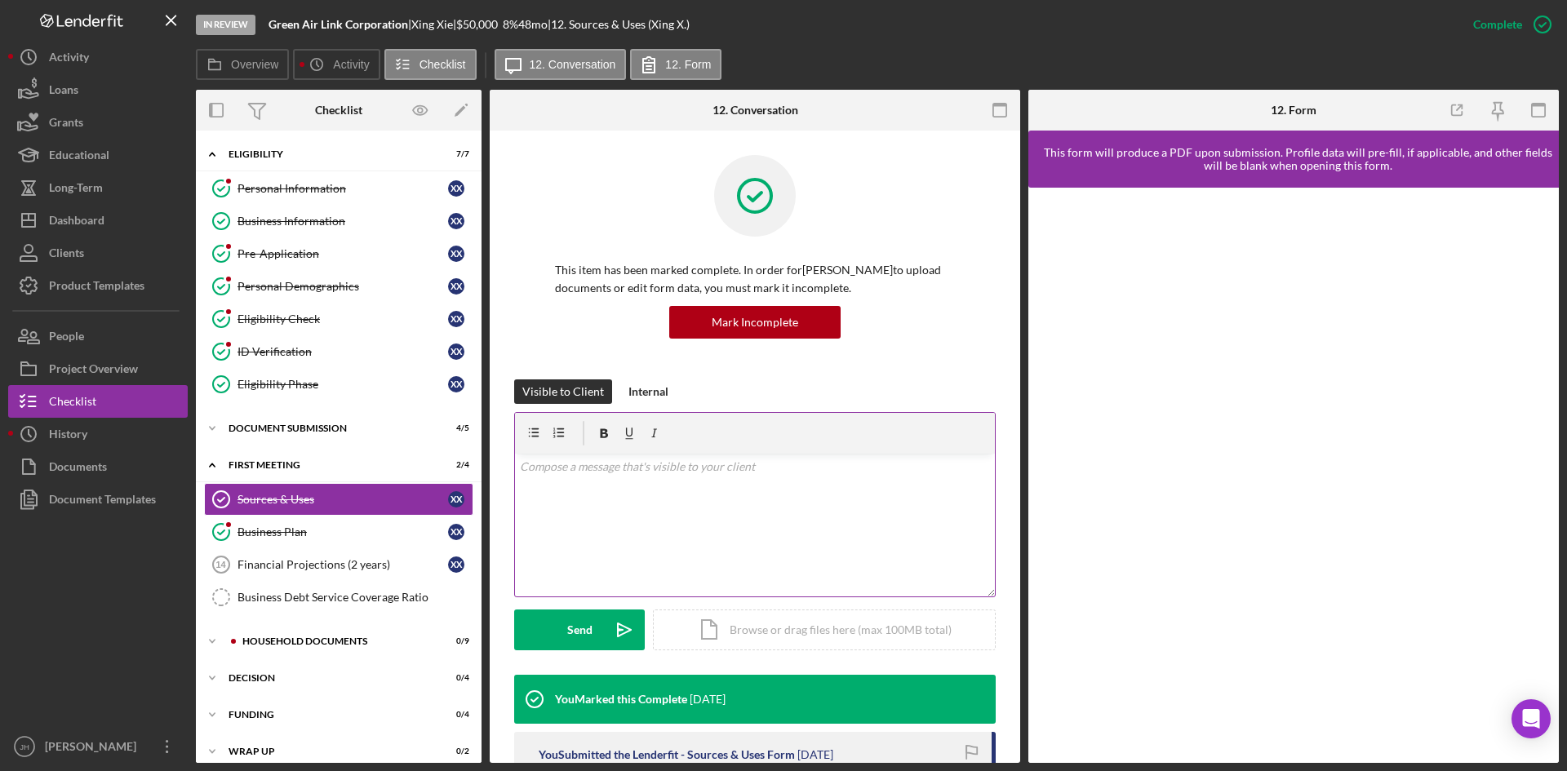
click at [605, 479] on div "v Color teal Color pink Remove color Add row above Add row below Add column bef…" at bounding box center [755, 525] width 480 height 143
click at [370, 180] on link "Personal Information Personal Information X X" at bounding box center [338, 188] width 269 height 33
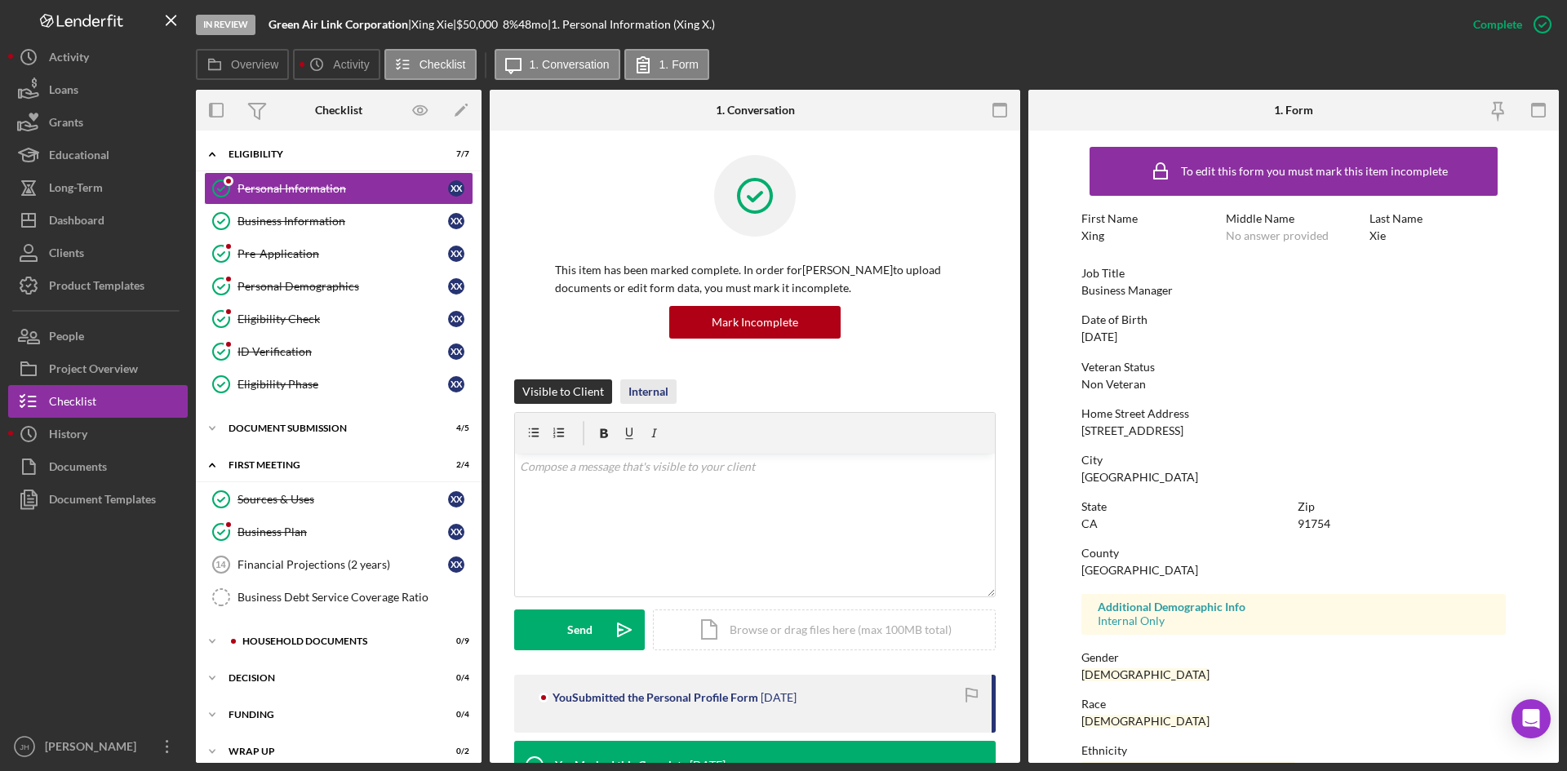
click at [645, 403] on div "Internal" at bounding box center [648, 391] width 40 height 24
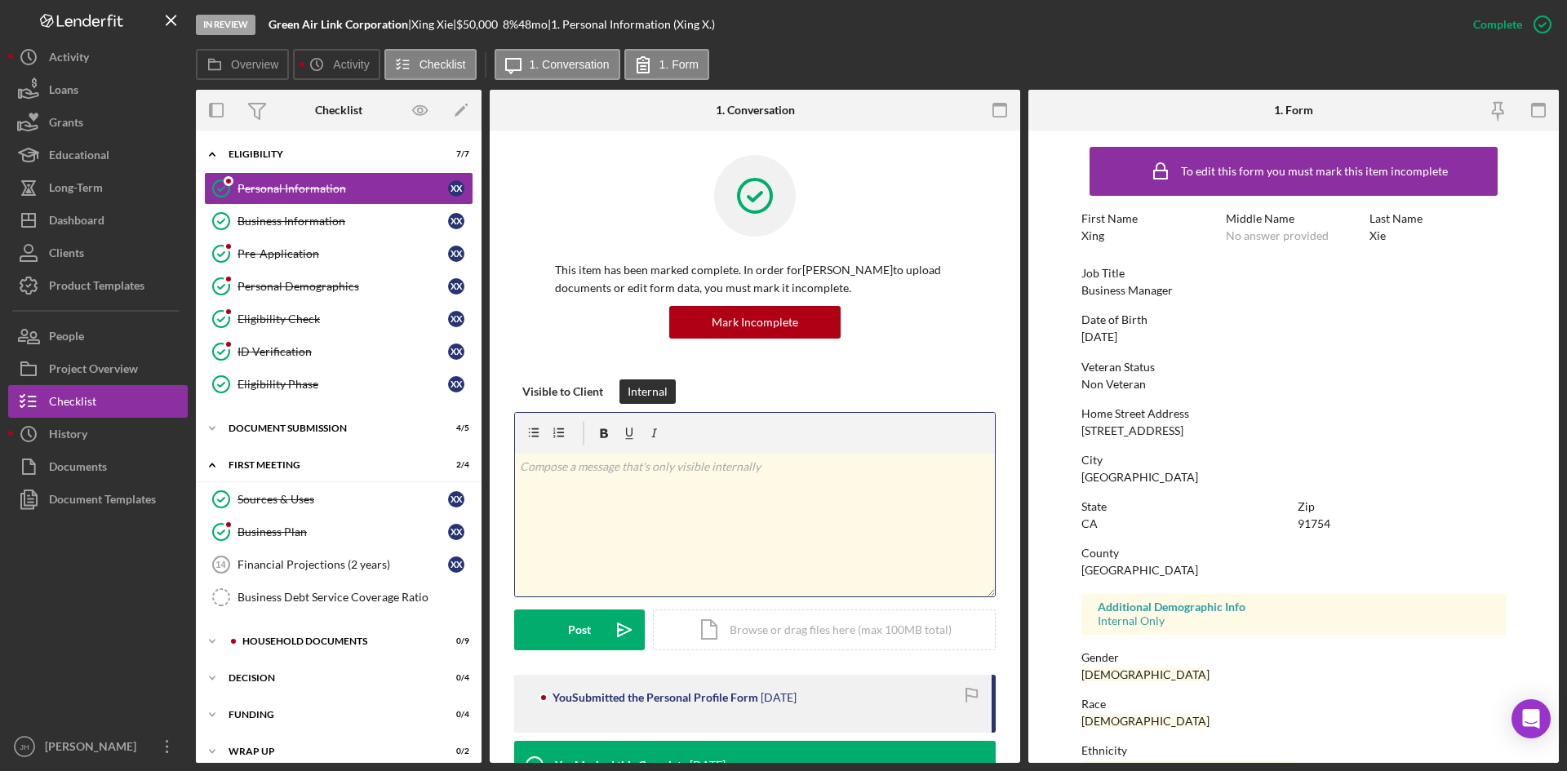
click at [659, 495] on div "v Color teal Color pink Remove color Add row above Add row below Add column bef…" at bounding box center [755, 525] width 480 height 143
click at [564, 637] on button "Post Icon/icon-invite-send" at bounding box center [579, 630] width 131 height 41
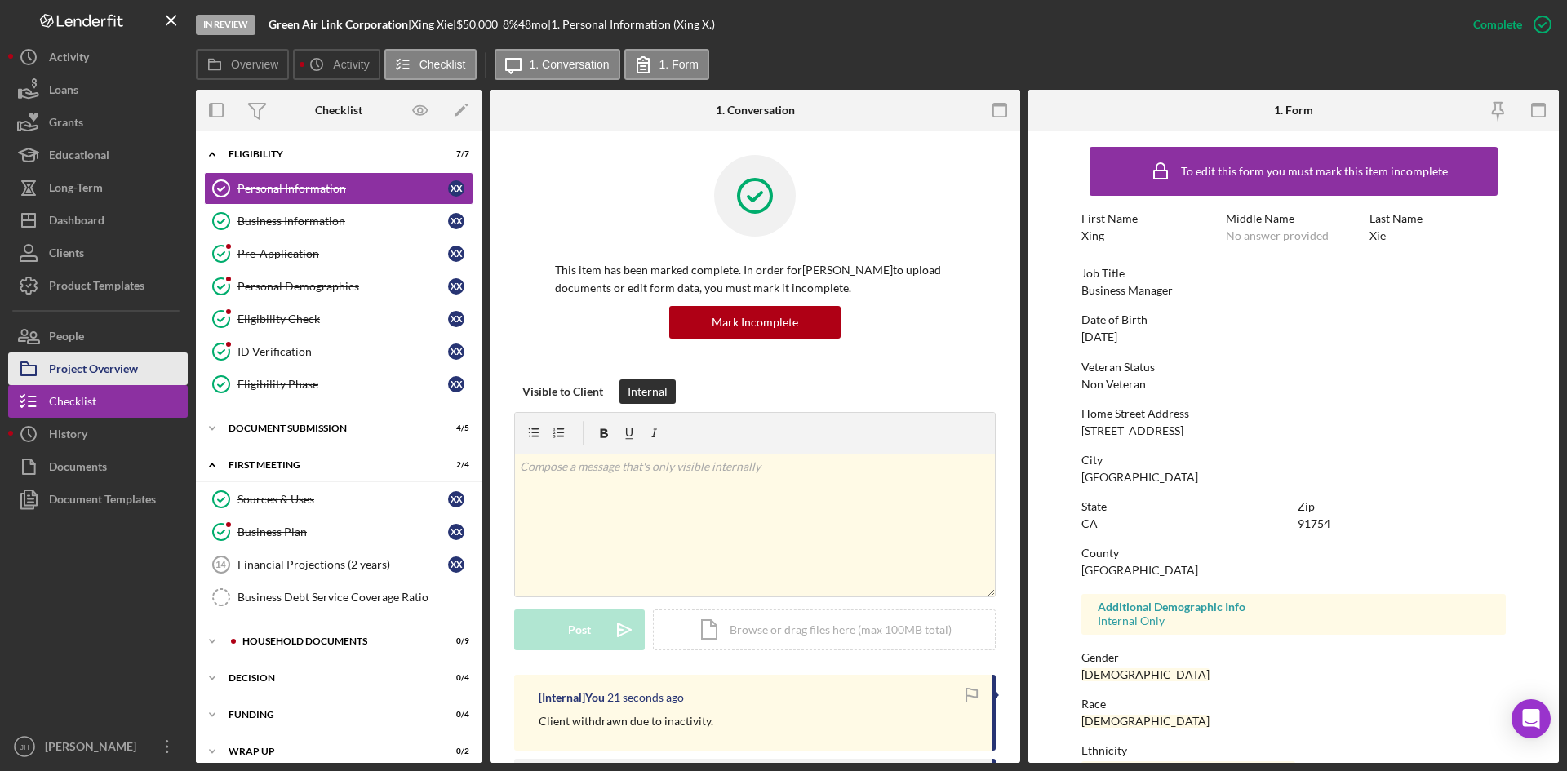
click at [118, 376] on div "Project Overview" at bounding box center [93, 371] width 89 height 37
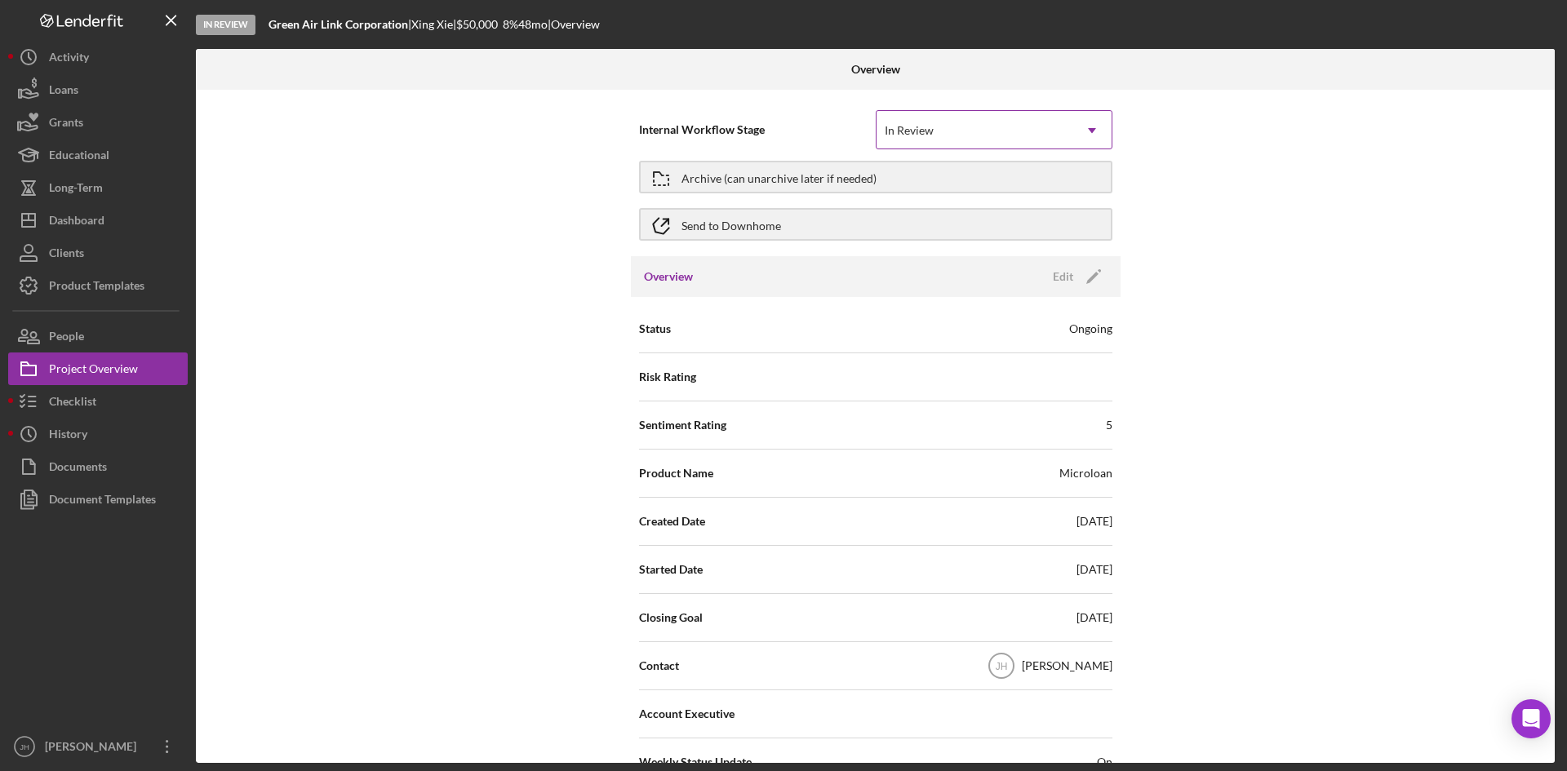
click at [1005, 117] on div "In Review" at bounding box center [974, 131] width 196 height 38
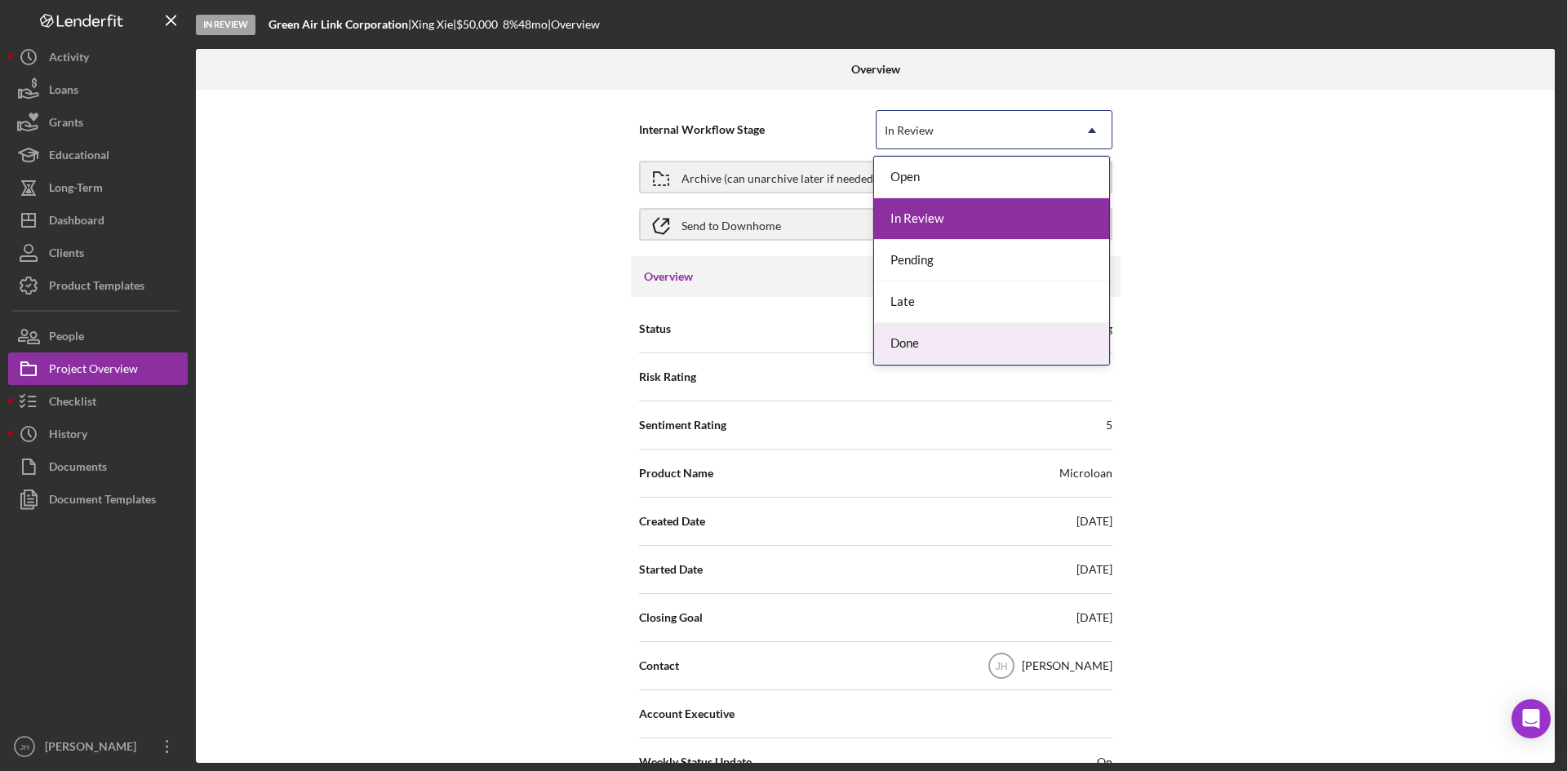
click at [990, 335] on div "Done" at bounding box center [991, 344] width 235 height 42
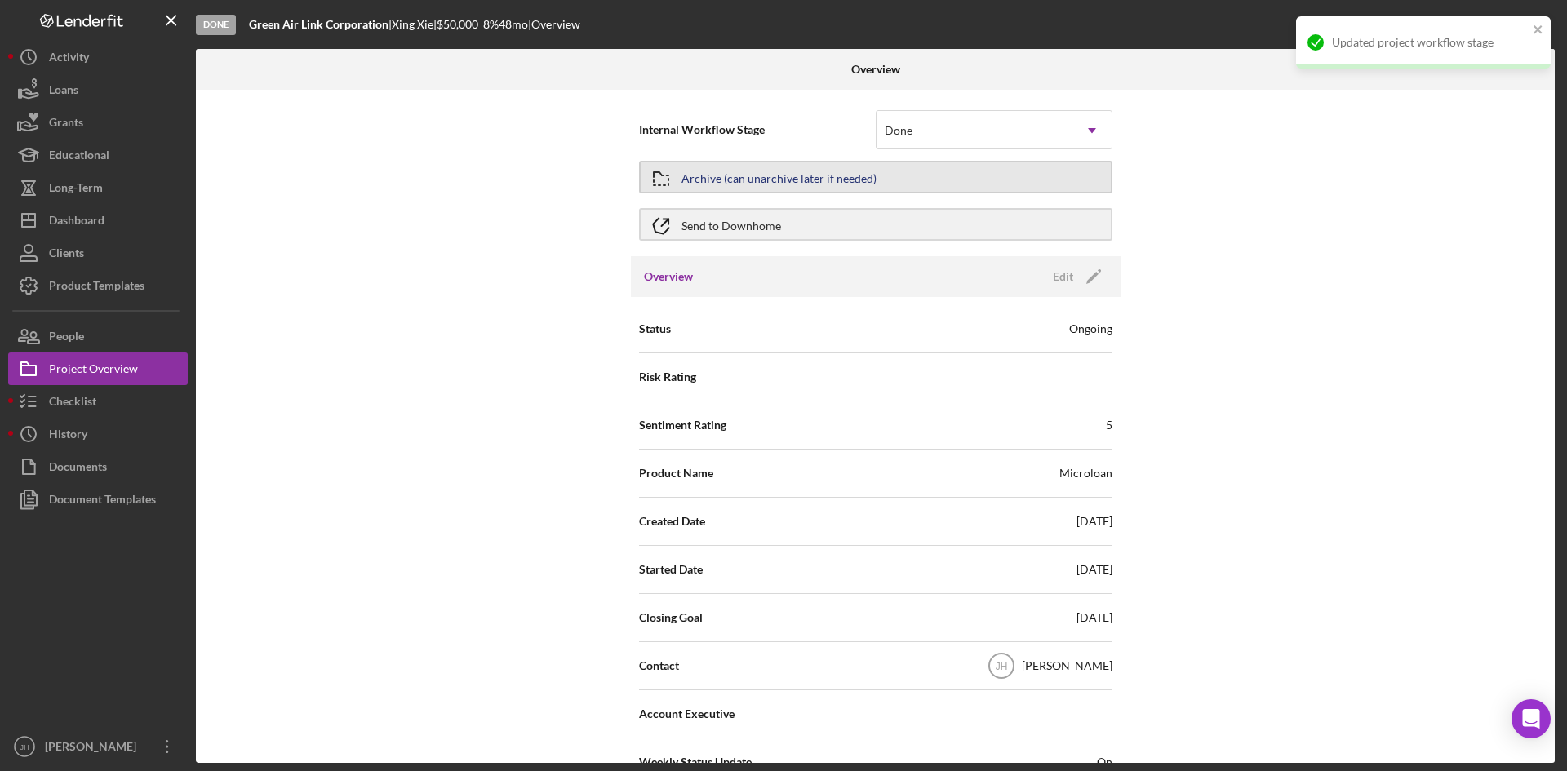
click at [913, 193] on div "Archive (can unarchive later if needed)" at bounding box center [875, 177] width 473 height 41
click at [913, 186] on button "Archive (can unarchive later if needed)" at bounding box center [875, 177] width 473 height 33
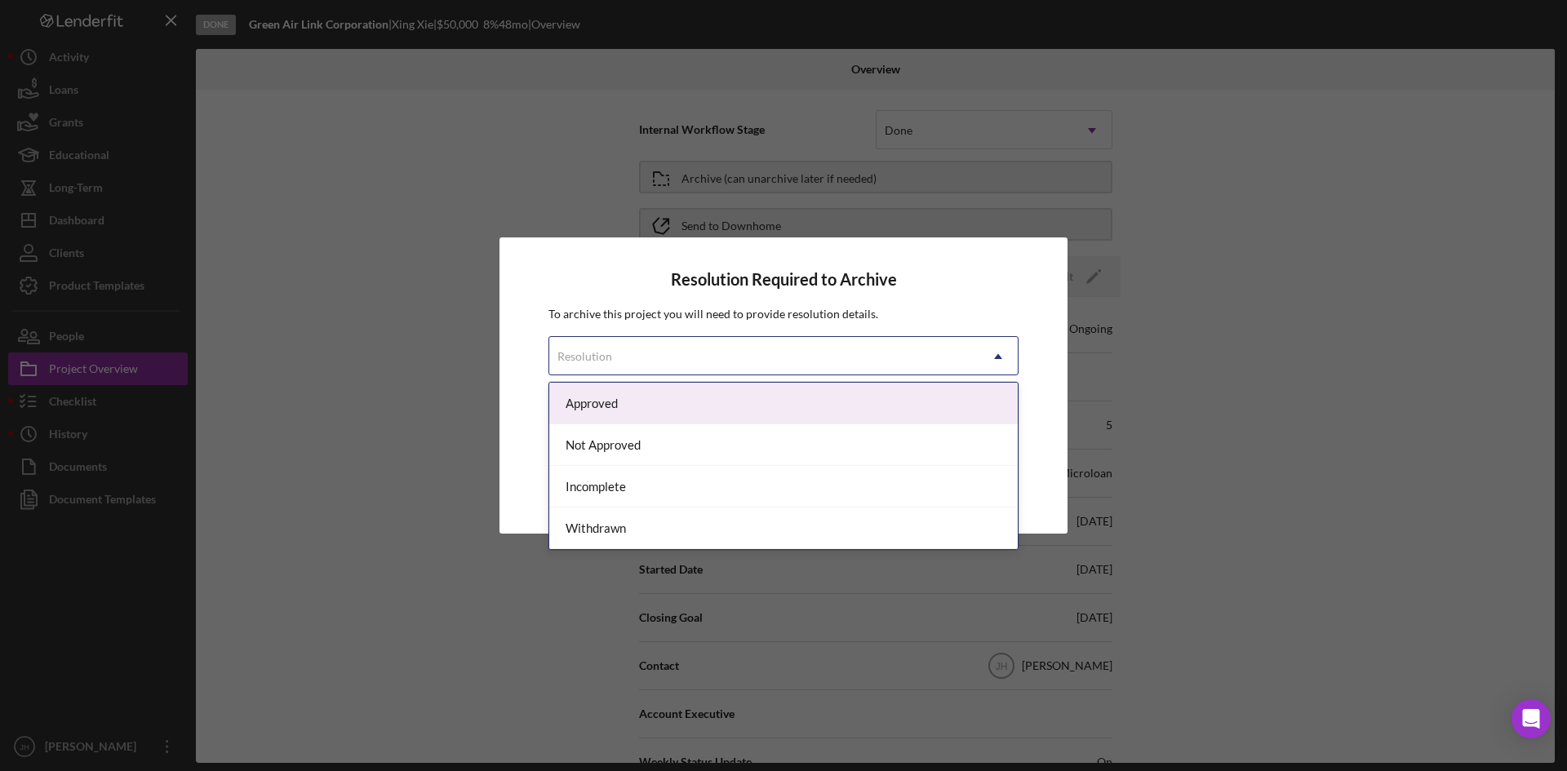
click at [800, 362] on div "Resolution" at bounding box center [763, 357] width 429 height 38
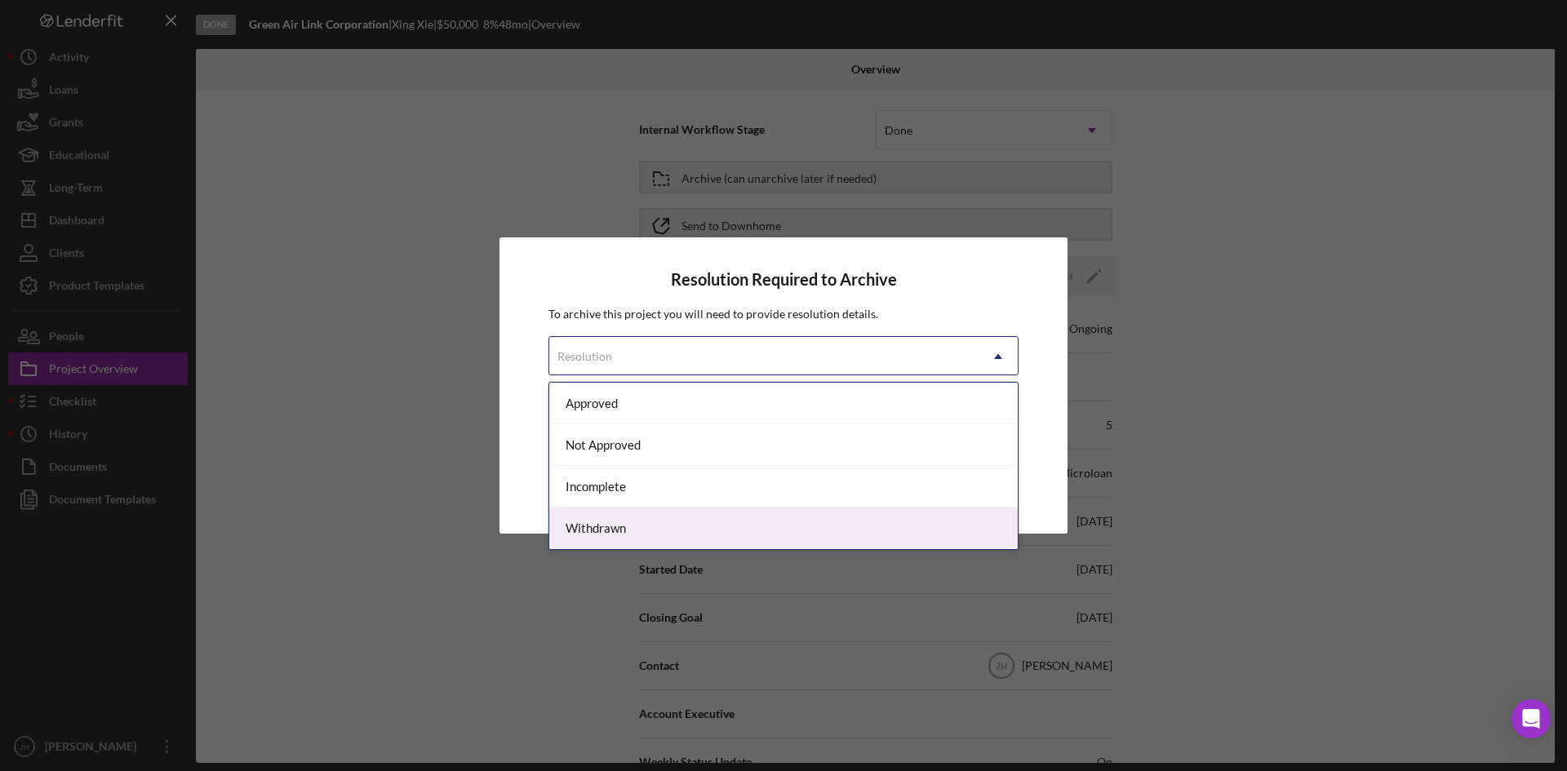
click at [770, 515] on div "Withdrawn" at bounding box center [783, 529] width 468 height 42
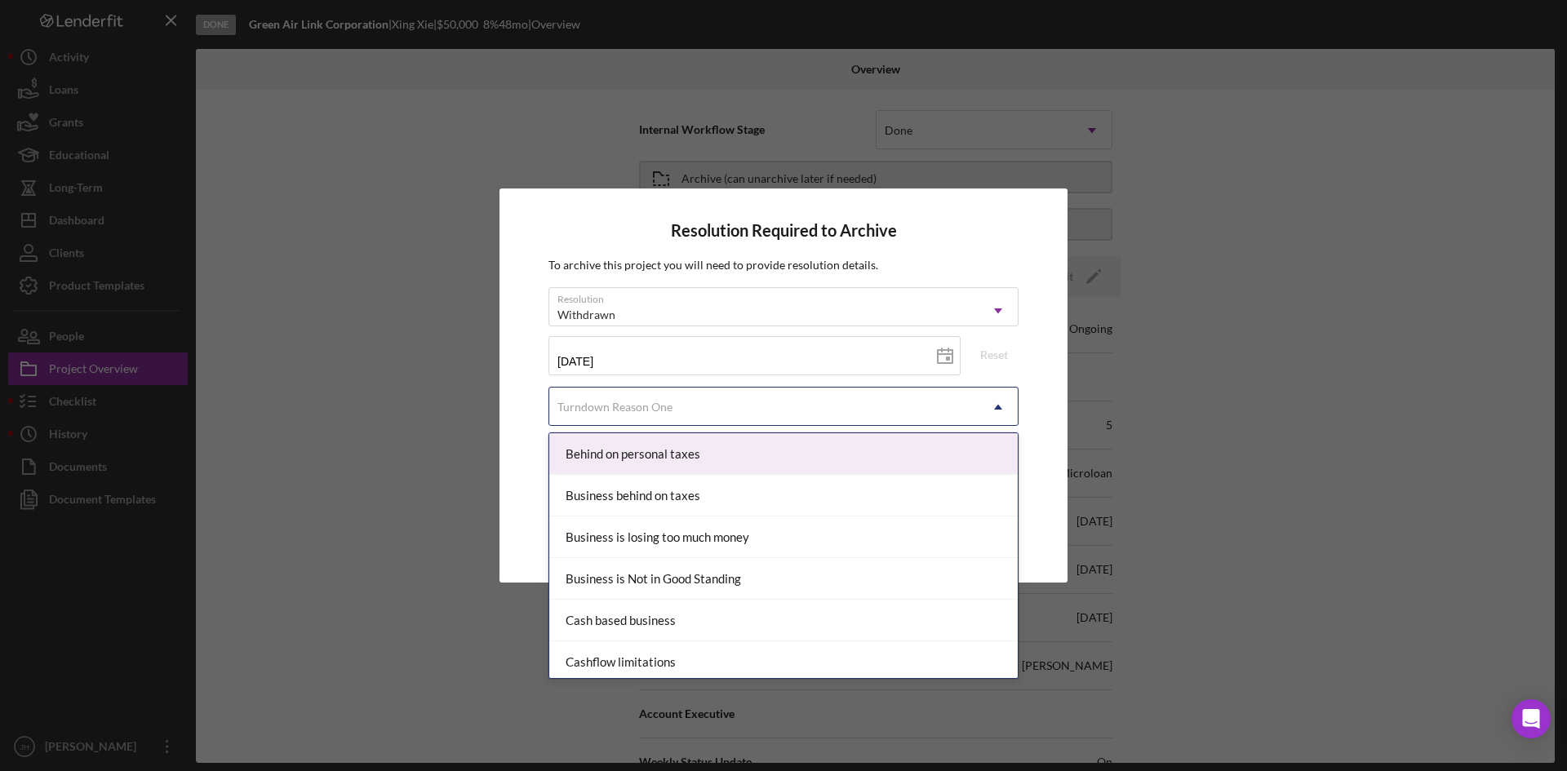
click at [769, 409] on div "Turndown Reason One" at bounding box center [763, 407] width 429 height 38
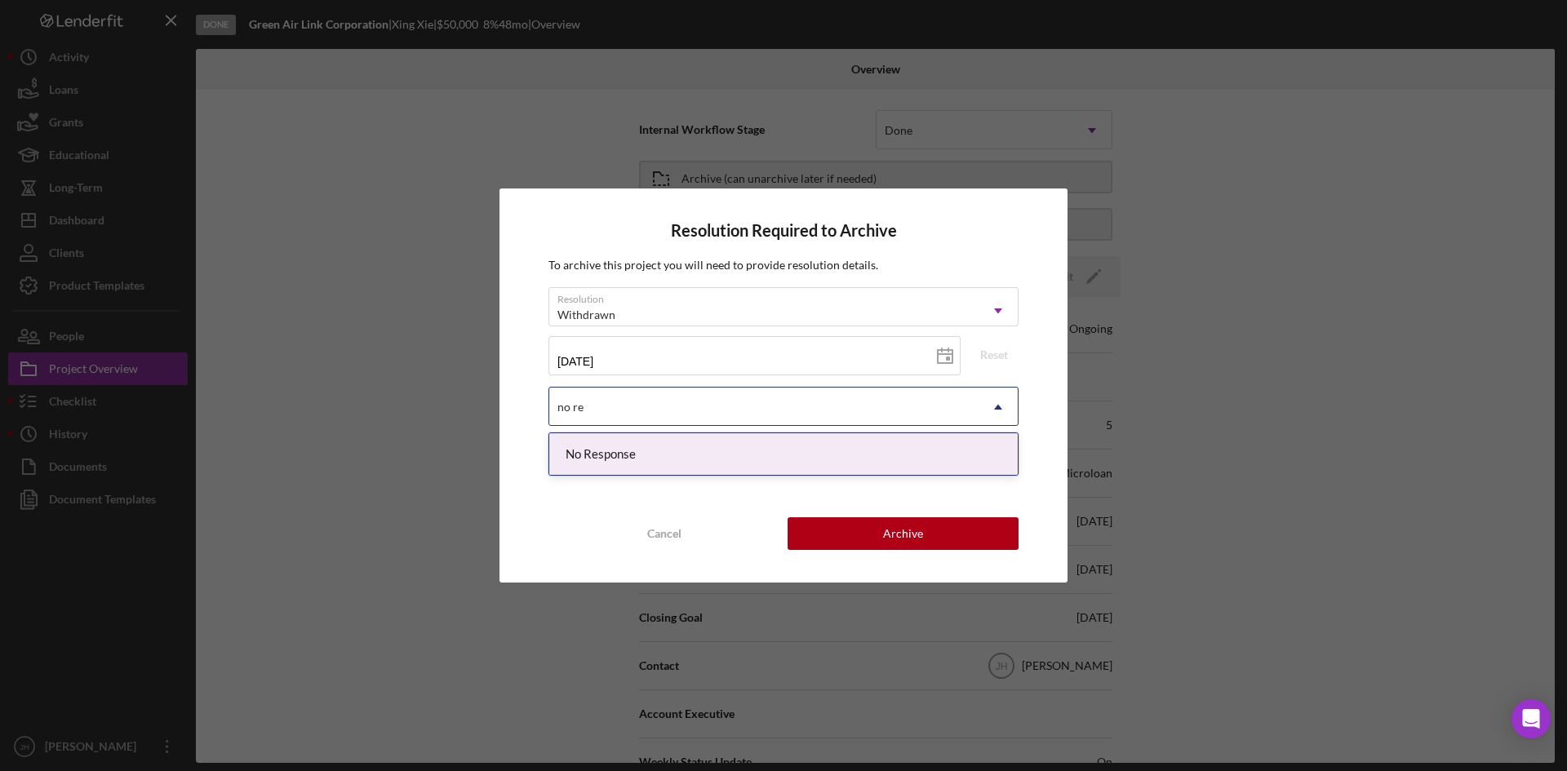
type input "no res"
click at [697, 458] on div "No Response" at bounding box center [783, 454] width 468 height 42
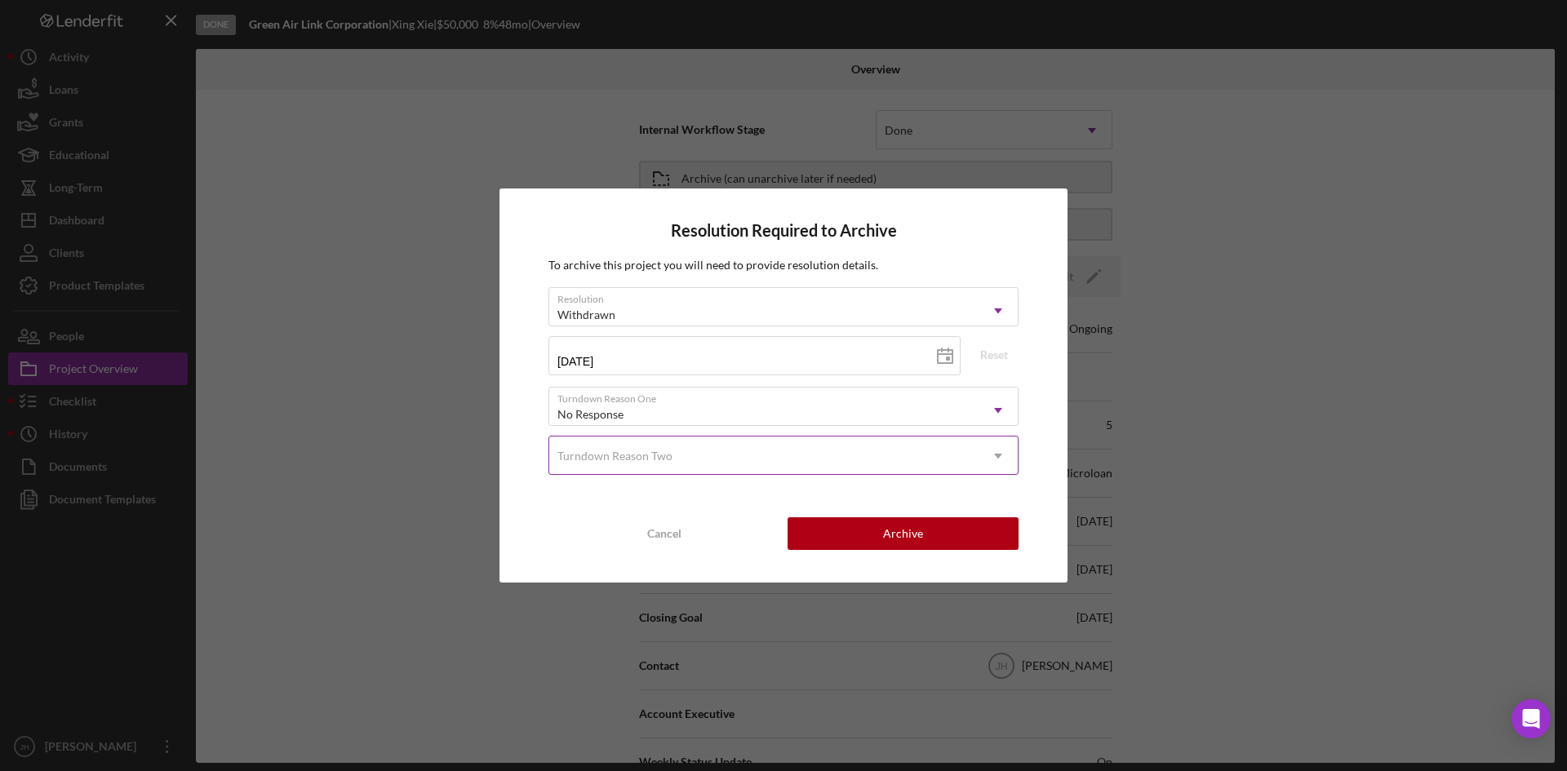
click at [695, 463] on div "Turndown Reason Two" at bounding box center [763, 456] width 429 height 38
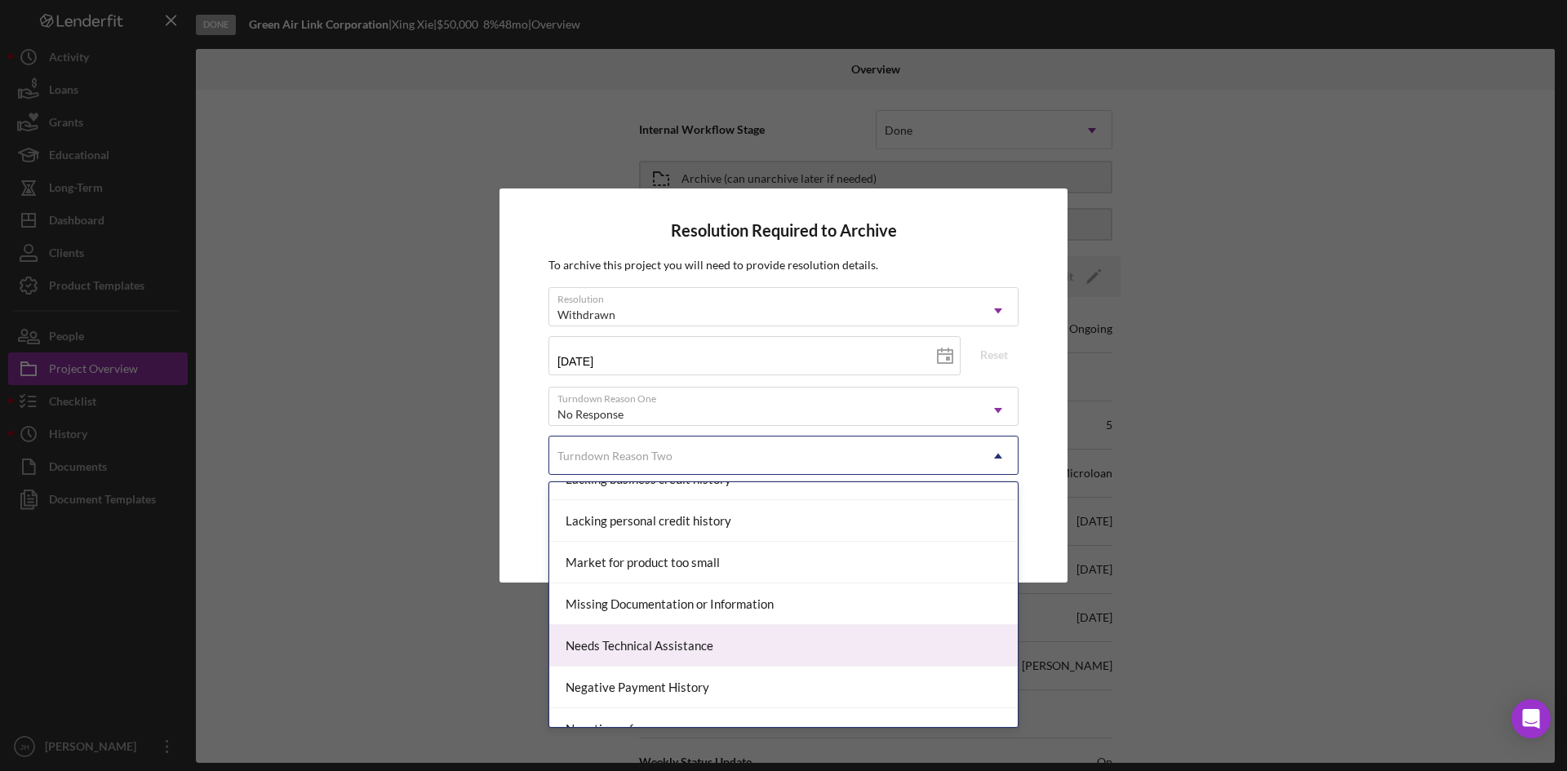
scroll to position [816, 0]
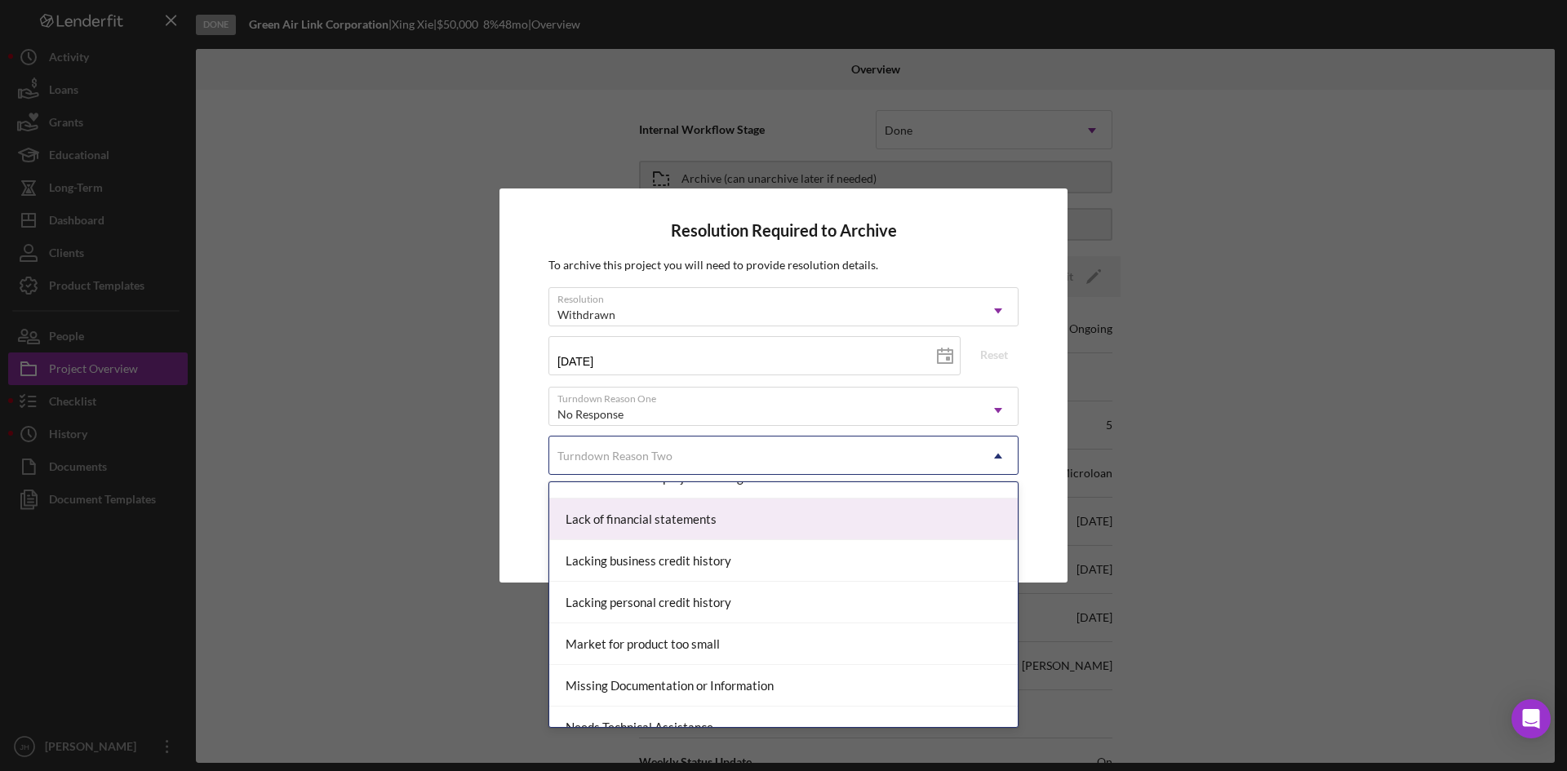
click at [804, 527] on div "Lack of financial statements" at bounding box center [783, 520] width 468 height 42
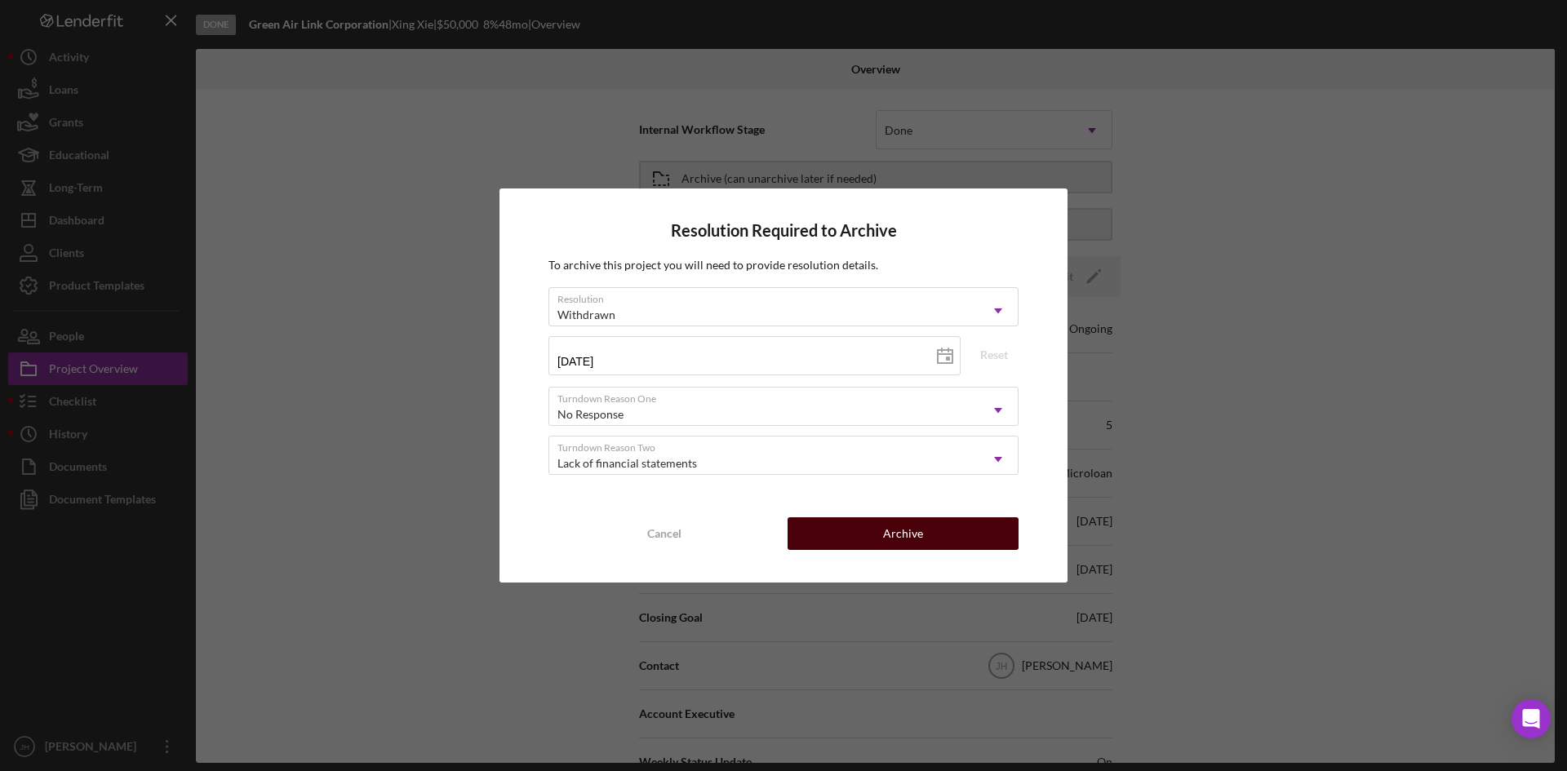
click at [875, 539] on button "Archive" at bounding box center [903, 533] width 231 height 33
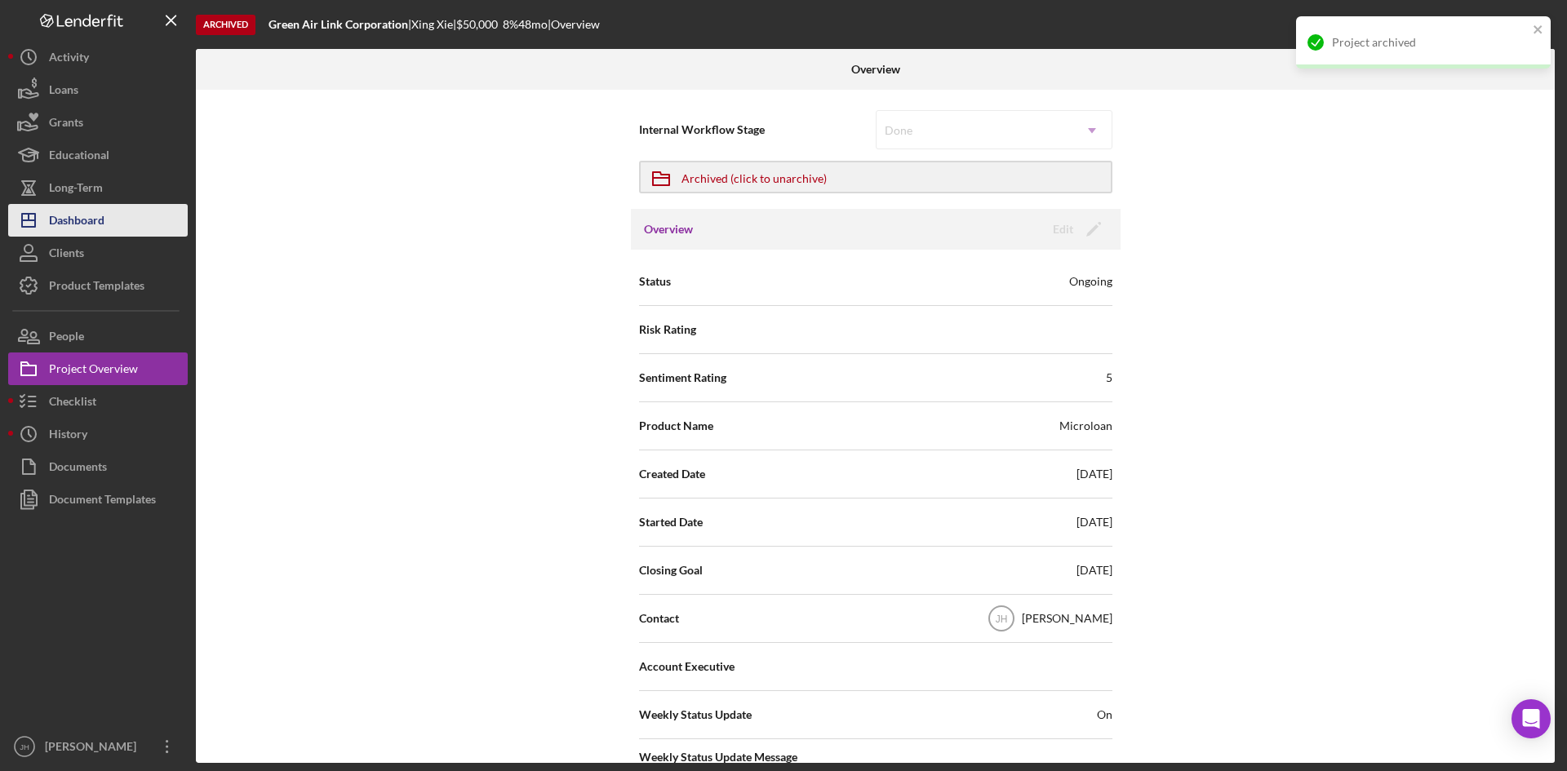
click at [124, 231] on button "Icon/Dashboard Dashboard" at bounding box center [98, 220] width 180 height 33
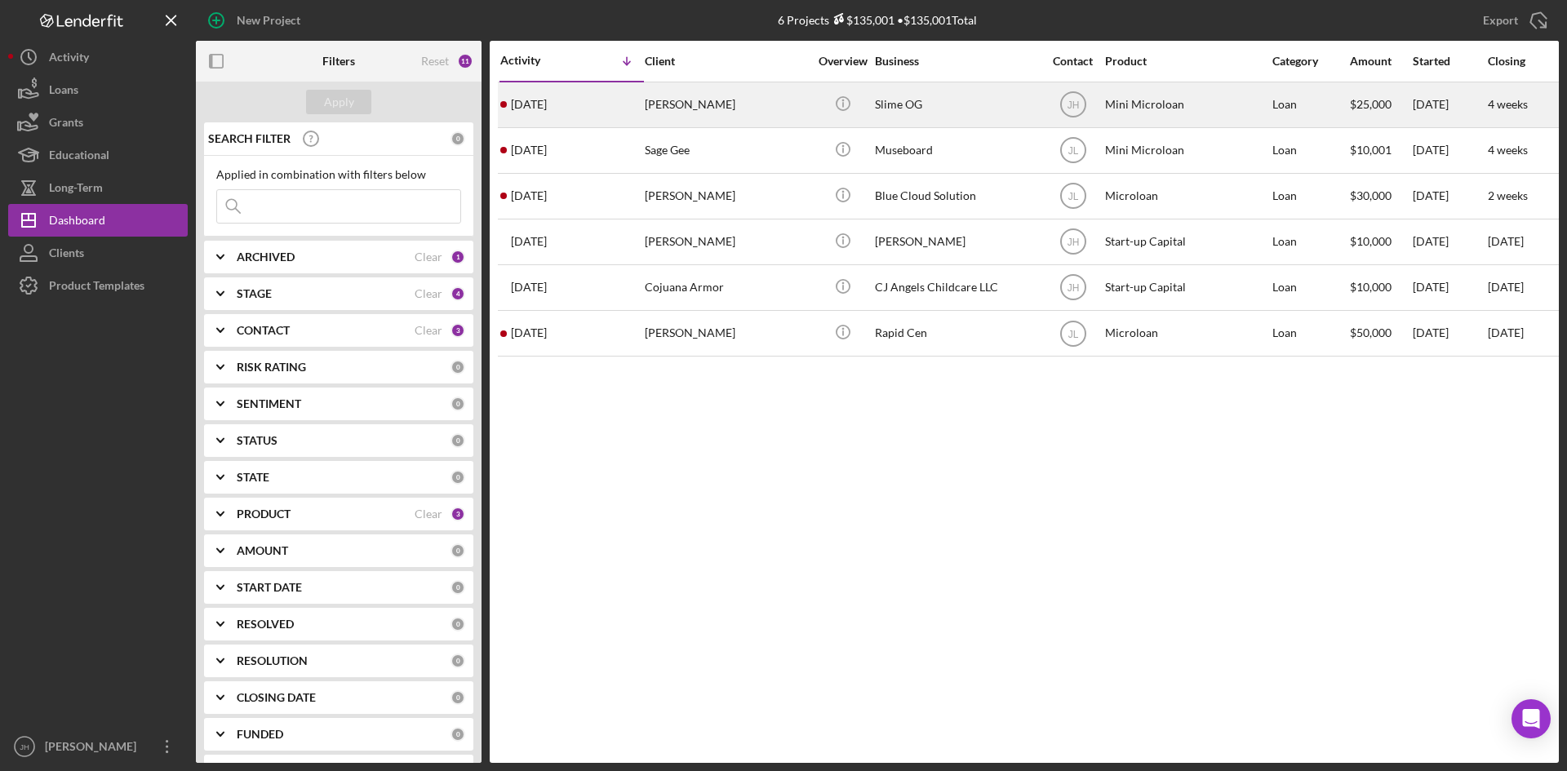
click at [717, 114] on div "[PERSON_NAME]" at bounding box center [726, 104] width 163 height 43
